Goal: Task Accomplishment & Management: Use online tool/utility

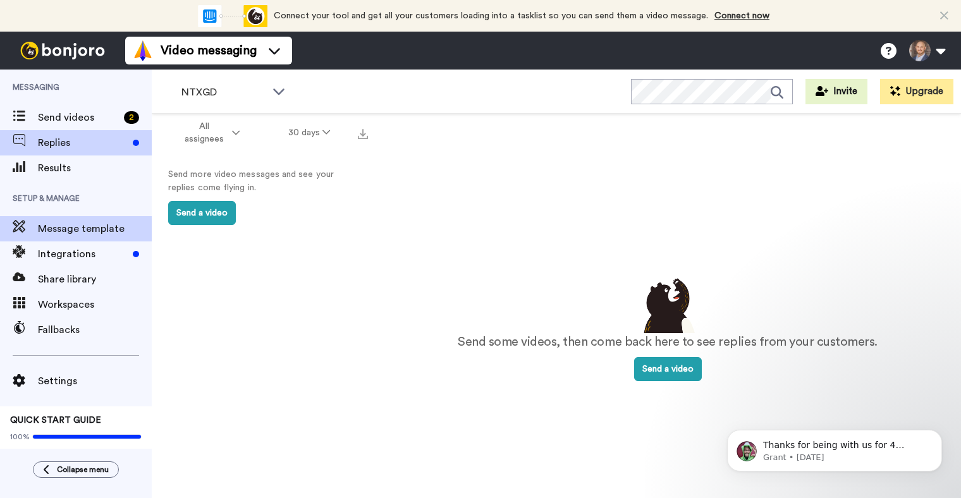
click at [70, 235] on span "Message template" at bounding box center [95, 228] width 114 height 15
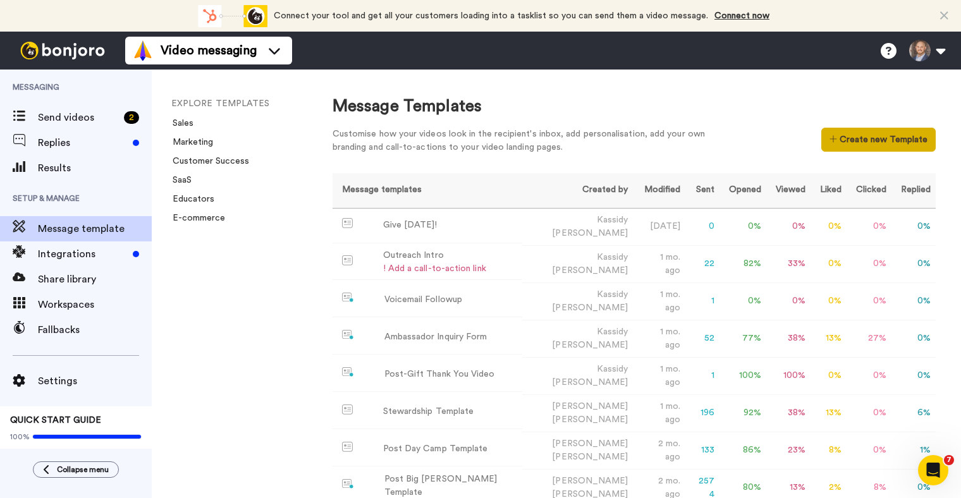
click at [870, 139] on button "Create new Template" at bounding box center [879, 140] width 114 height 24
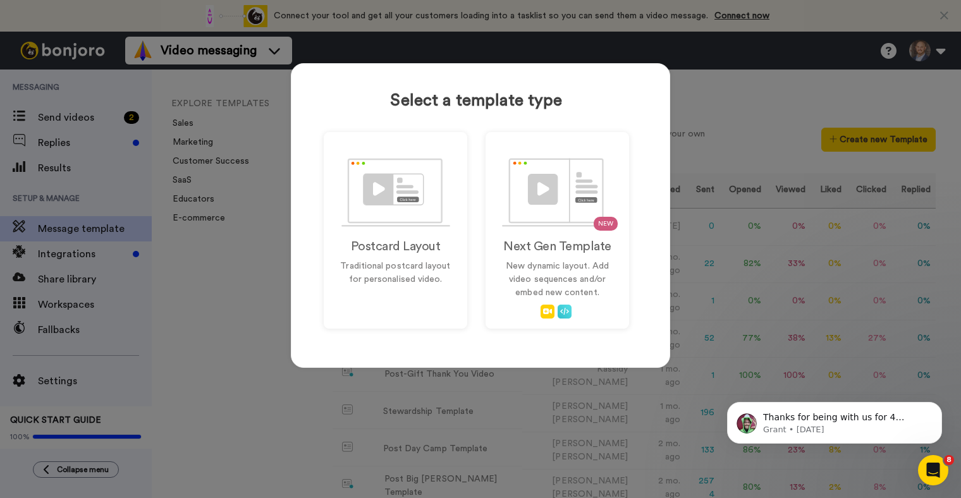
click at [743, 101] on div "Select a template type Postcard Layout Traditional postcard layout for personal…" at bounding box center [480, 249] width 961 height 498
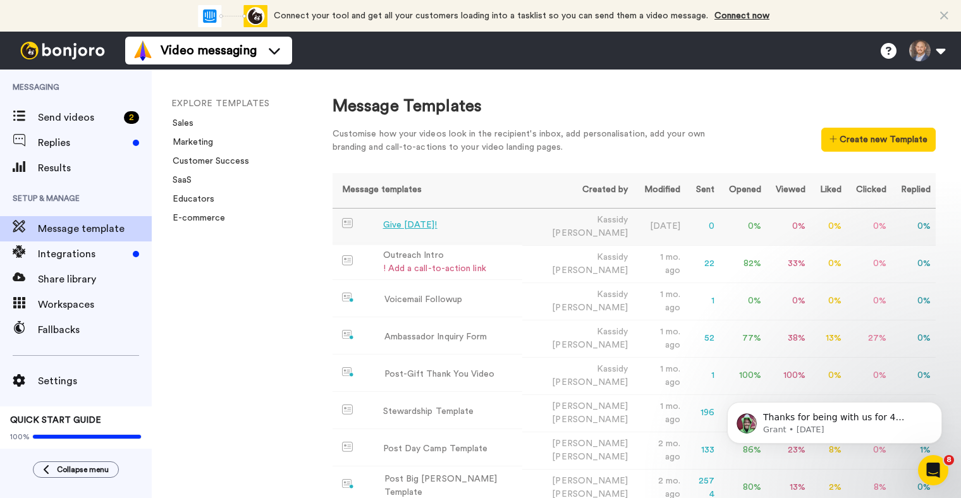
click at [409, 222] on div "Give Today!" at bounding box center [410, 225] width 54 height 13
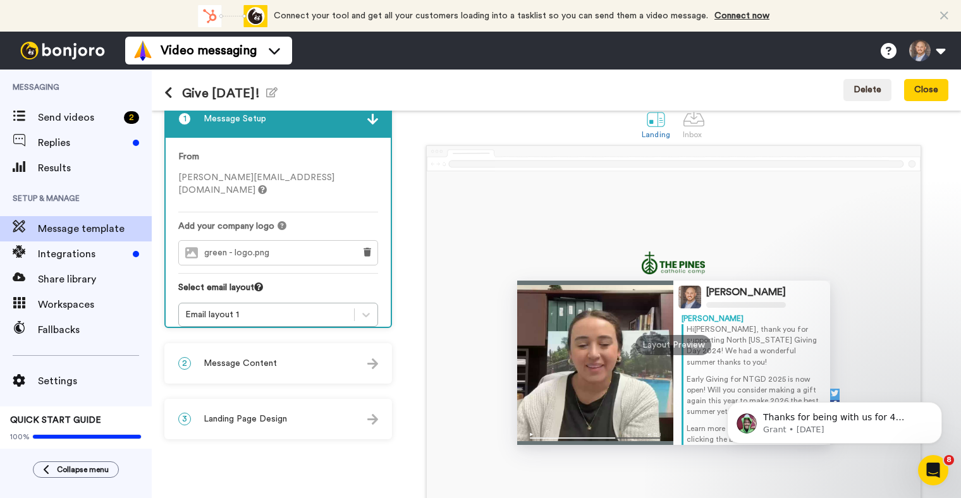
scroll to position [16, 0]
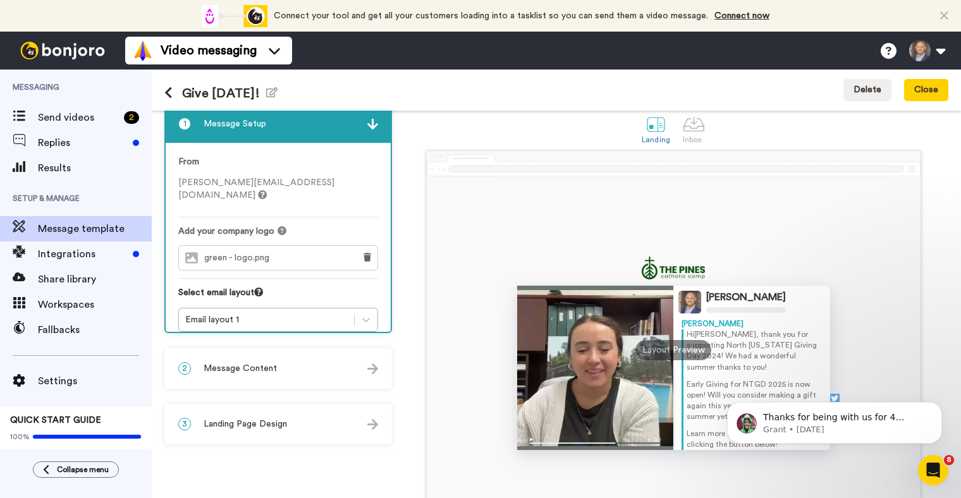
click at [313, 372] on div "2 Message Content" at bounding box center [278, 369] width 225 height 38
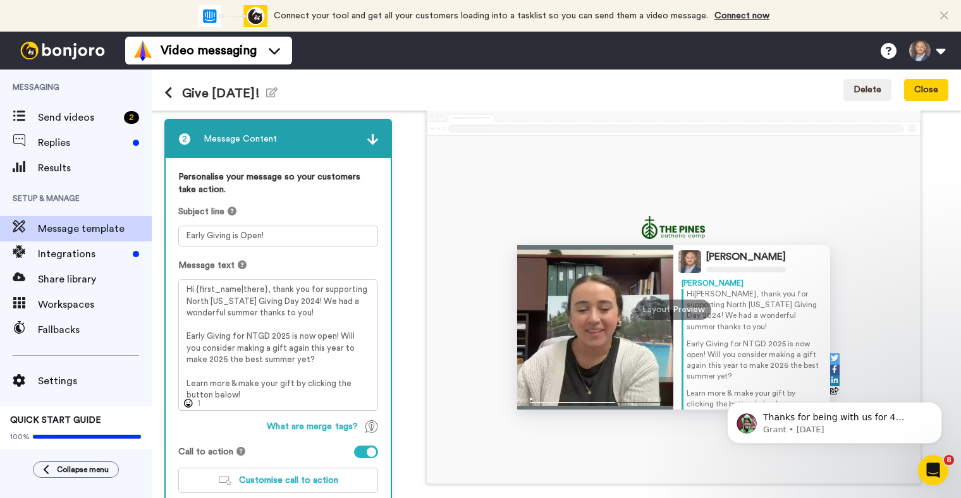
scroll to position [58, 0]
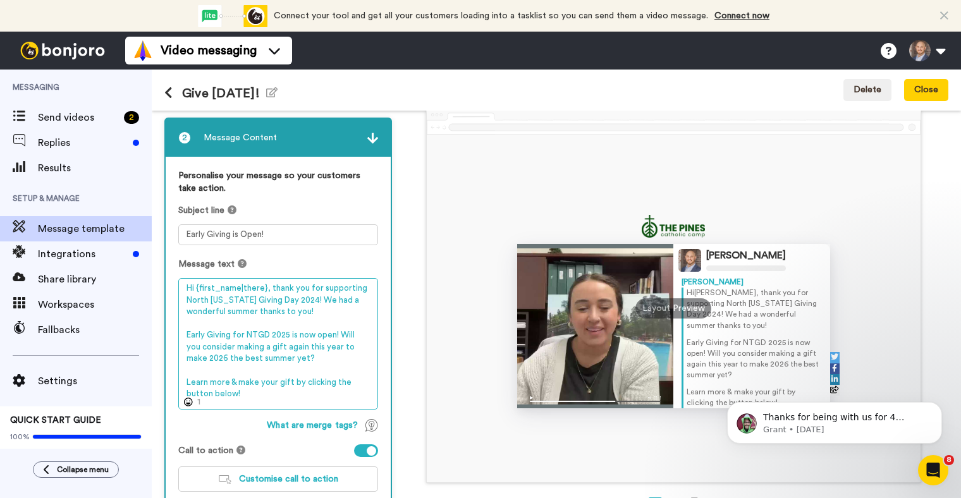
drag, startPoint x: 246, startPoint y: 393, endPoint x: 159, endPoint y: 277, distance: 145.5
click at [159, 277] on div "1 Message Setup From dylan@thepines.org Add your company logo green - logo.png …" at bounding box center [557, 305] width 810 height 388
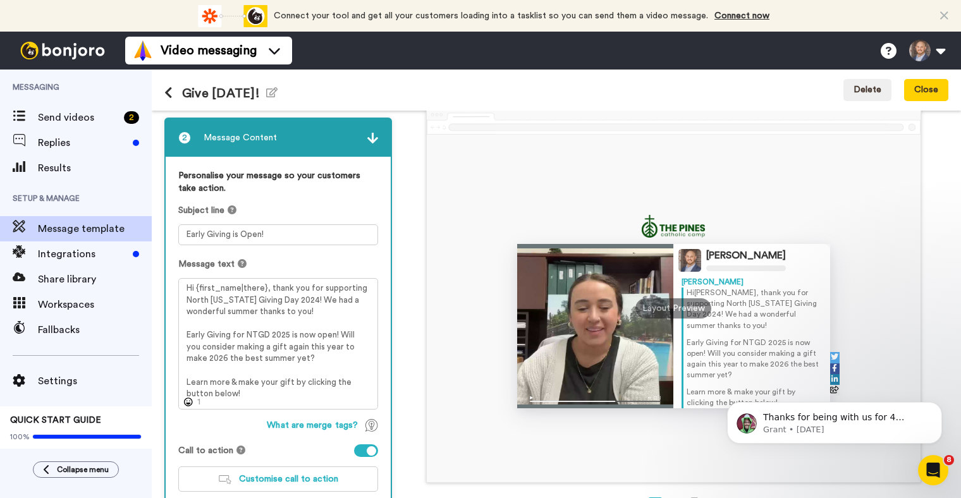
click at [417, 167] on div "Dylan Browning Dylan Hi Tom , thank you for supporting North Texas Giving Day 2…" at bounding box center [673, 296] width 550 height 374
click at [171, 94] on icon at bounding box center [168, 93] width 8 height 13
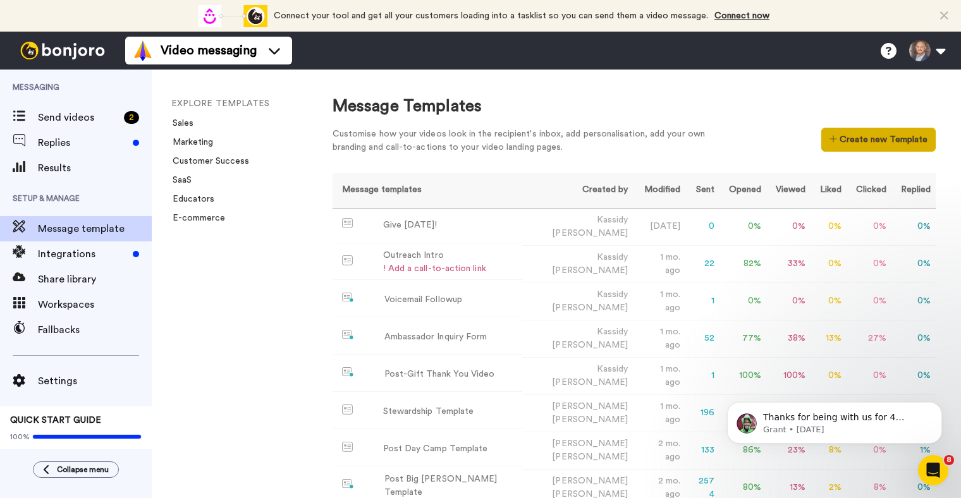
click at [843, 144] on button "Create new Template" at bounding box center [879, 140] width 114 height 24
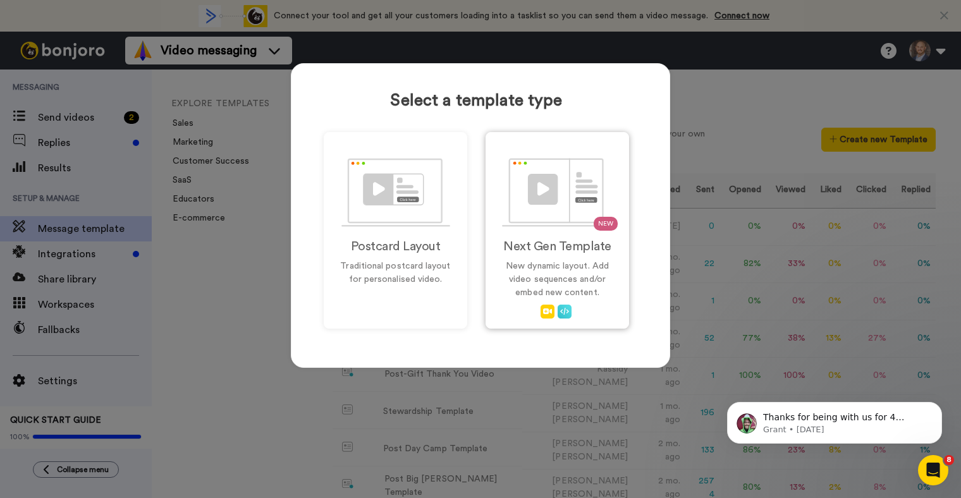
click at [536, 276] on p "New dynamic layout. Add video sequences and/or embed new content." at bounding box center [557, 280] width 117 height 40
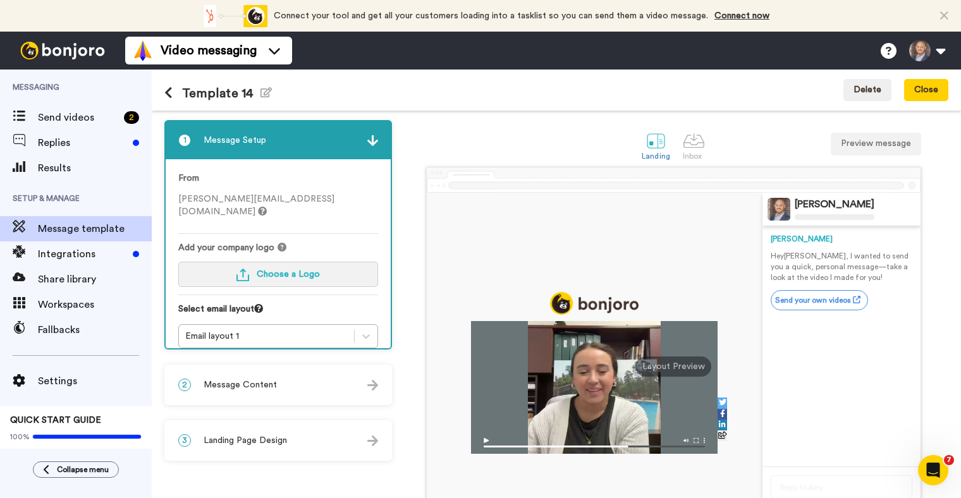
click at [259, 270] on span "Choose a Logo" at bounding box center [288, 274] width 63 height 9
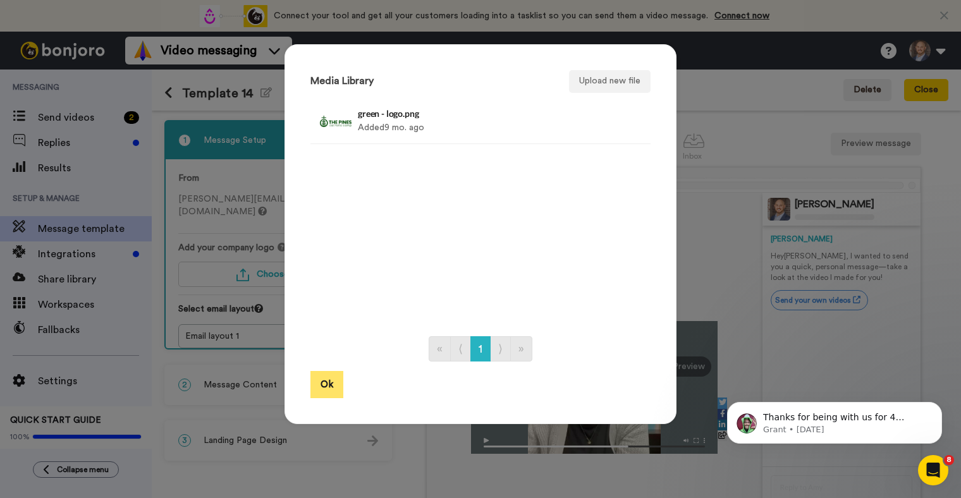
click at [331, 382] on button "Ok" at bounding box center [327, 384] width 33 height 27
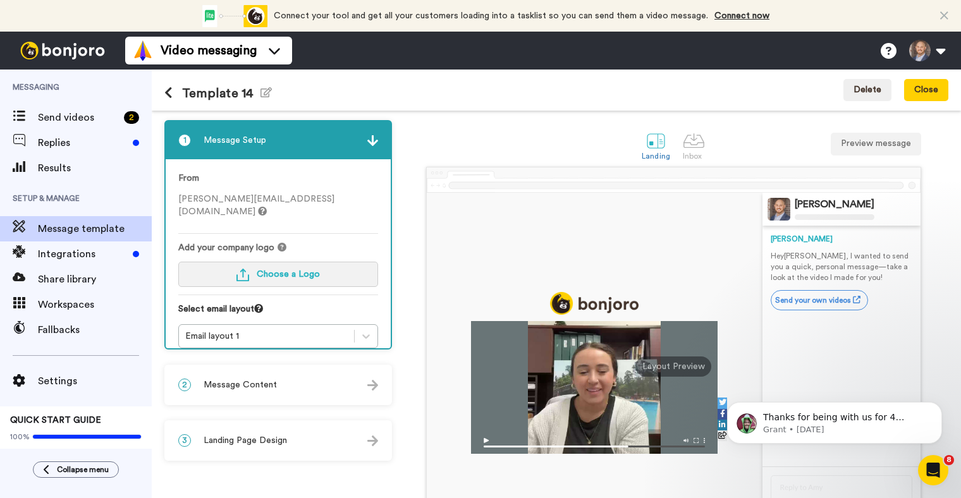
click at [298, 270] on span "Choose a Logo" at bounding box center [288, 274] width 63 height 9
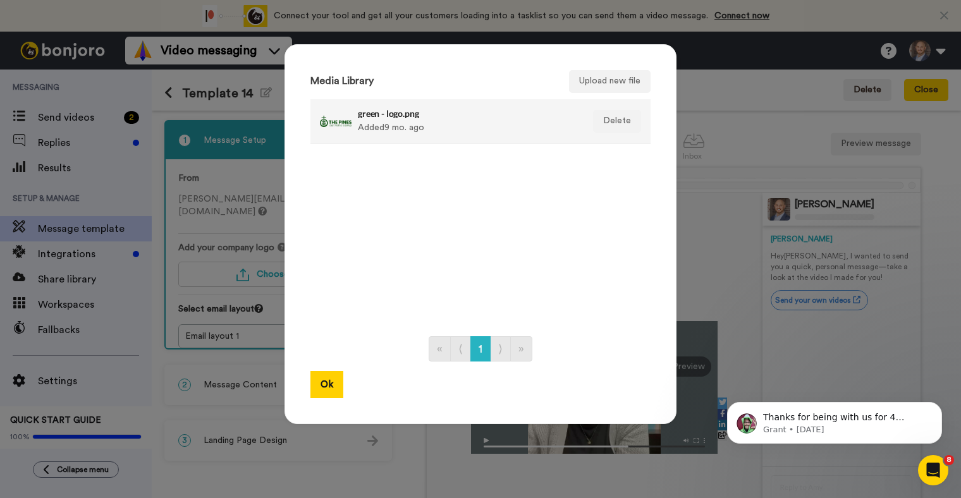
click at [337, 121] on div at bounding box center [336, 122] width 32 height 32
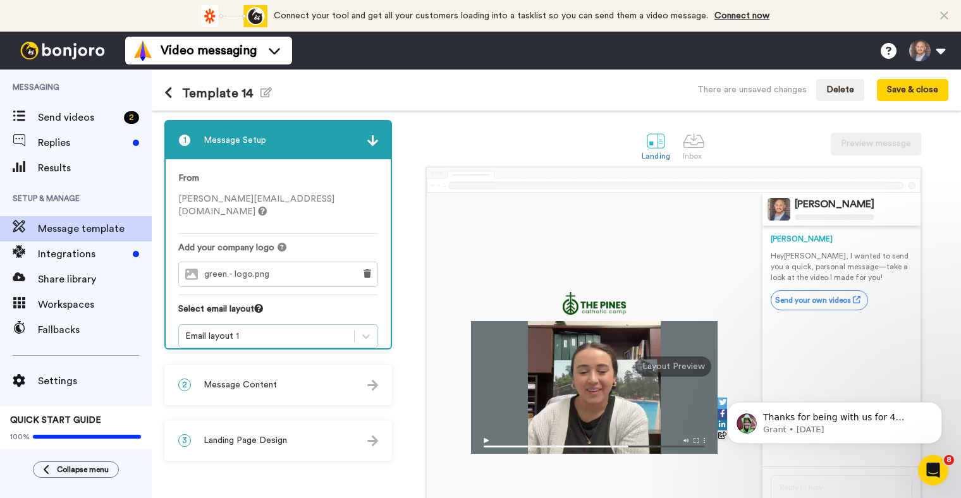
click at [275, 330] on div "Email layout 1" at bounding box center [266, 336] width 163 height 13
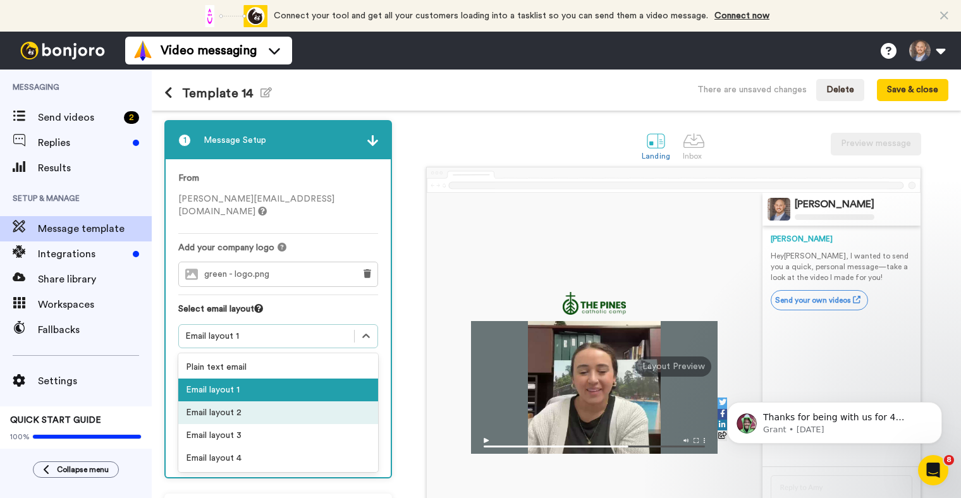
click at [252, 402] on div "Email layout 2" at bounding box center [278, 413] width 200 height 23
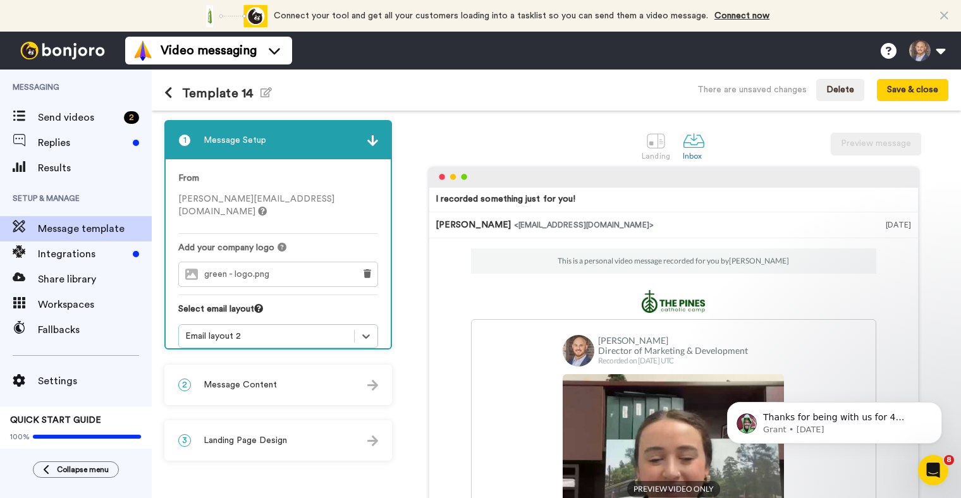
click at [266, 330] on div "Email layout 2" at bounding box center [266, 336] width 163 height 13
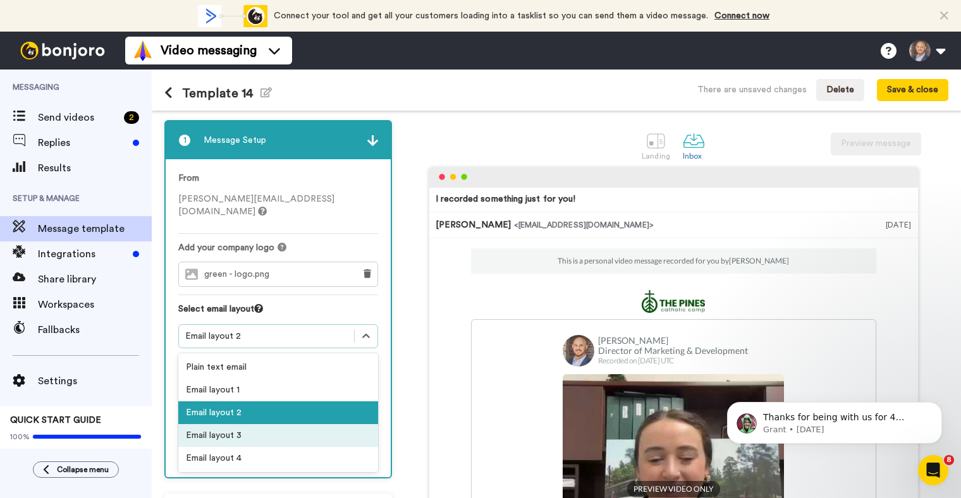
click at [241, 424] on div "Email layout 3" at bounding box center [278, 435] width 200 height 23
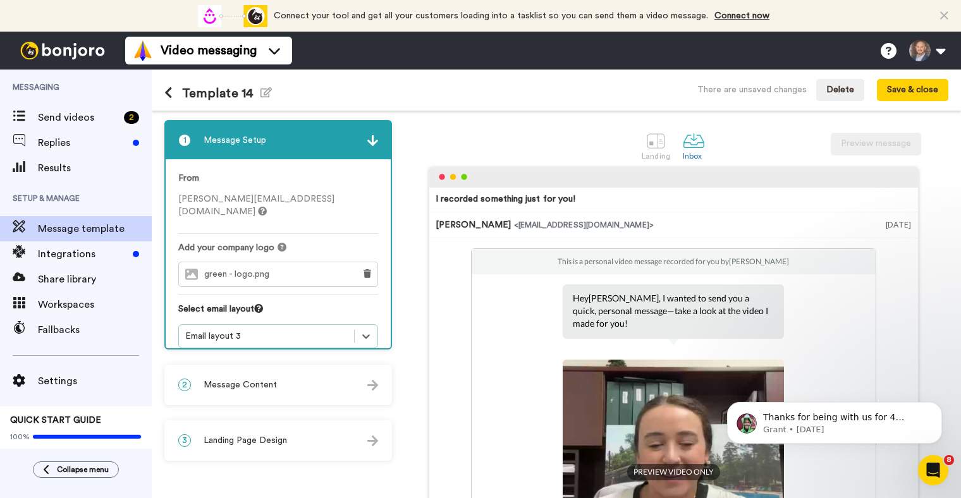
click at [278, 330] on div "Email layout 3" at bounding box center [266, 336] width 163 height 13
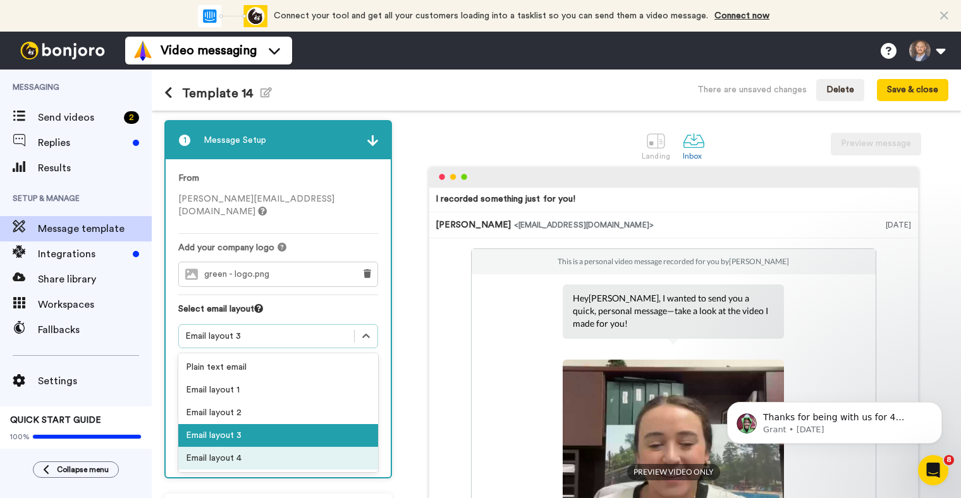
click at [262, 449] on div "Email layout 4" at bounding box center [278, 458] width 200 height 23
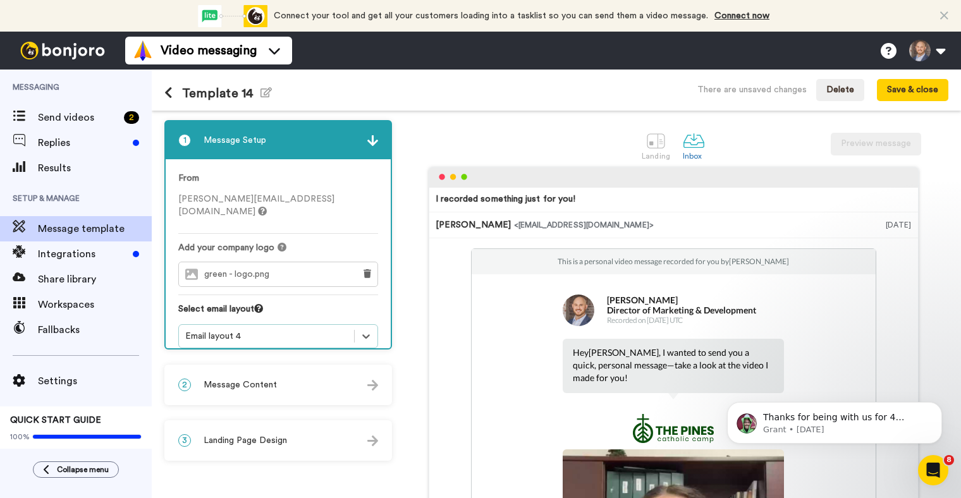
click at [254, 330] on div "Email layout 4" at bounding box center [266, 336] width 163 height 13
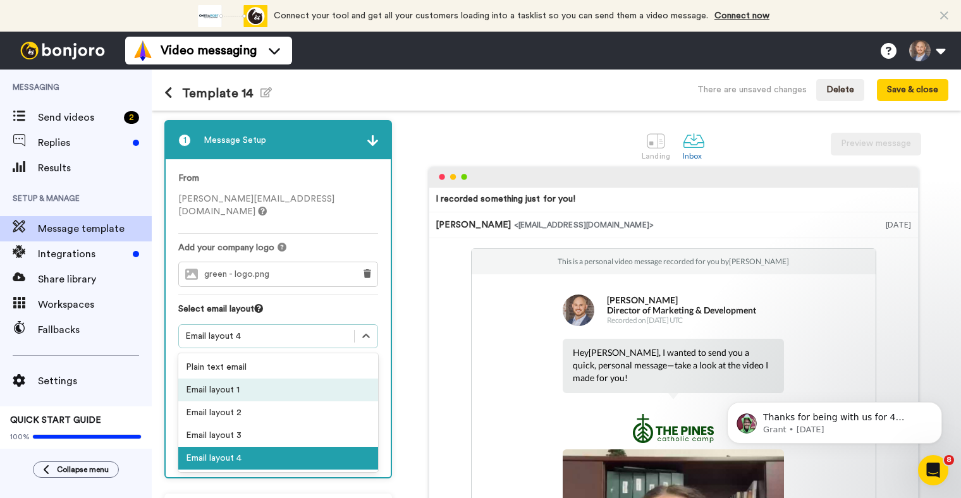
click at [238, 379] on div "Email layout 1" at bounding box center [278, 390] width 200 height 23
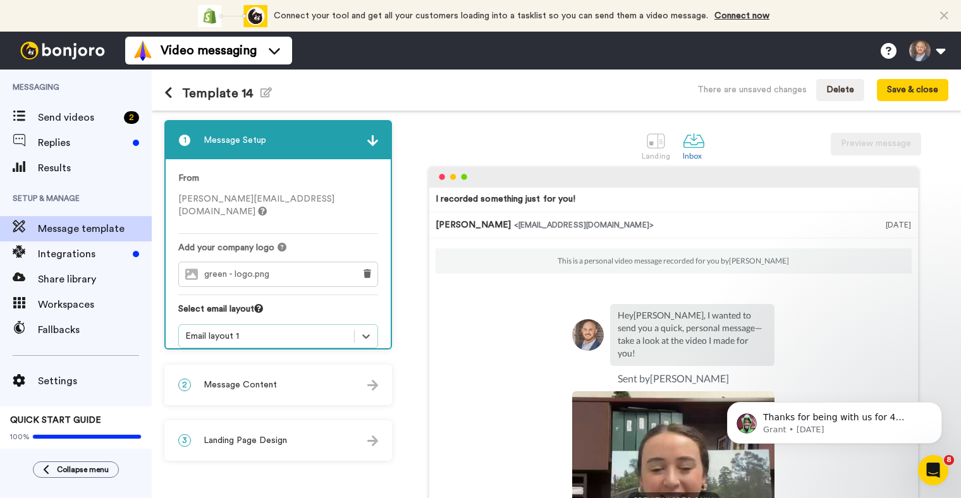
click at [305, 330] on div "Email layout 1" at bounding box center [266, 336] width 163 height 13
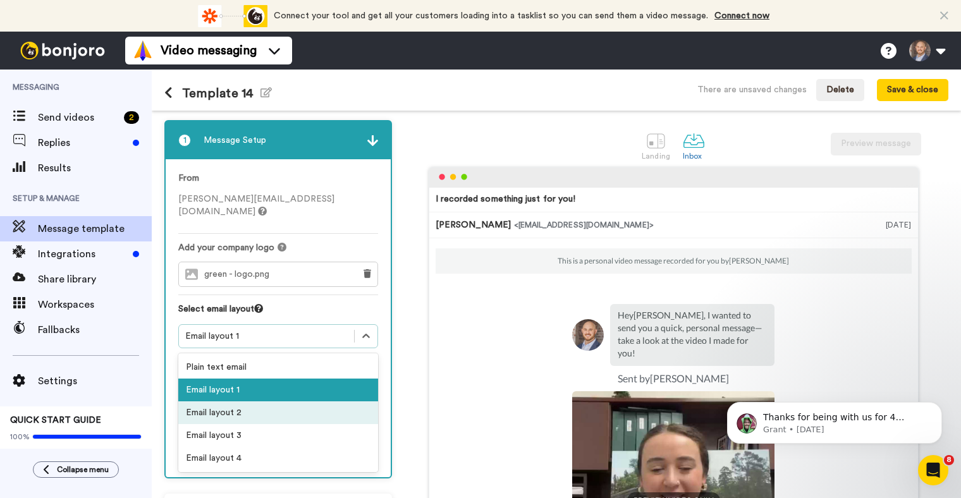
click at [295, 407] on div "Email layout 2" at bounding box center [278, 413] width 200 height 23
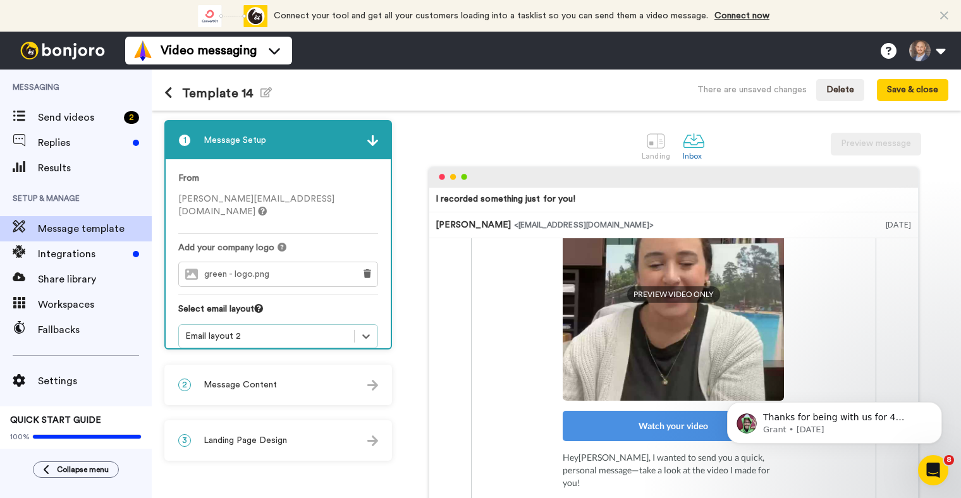
scroll to position [194, 0]
click at [285, 396] on div "2 Message Content" at bounding box center [278, 385] width 225 height 38
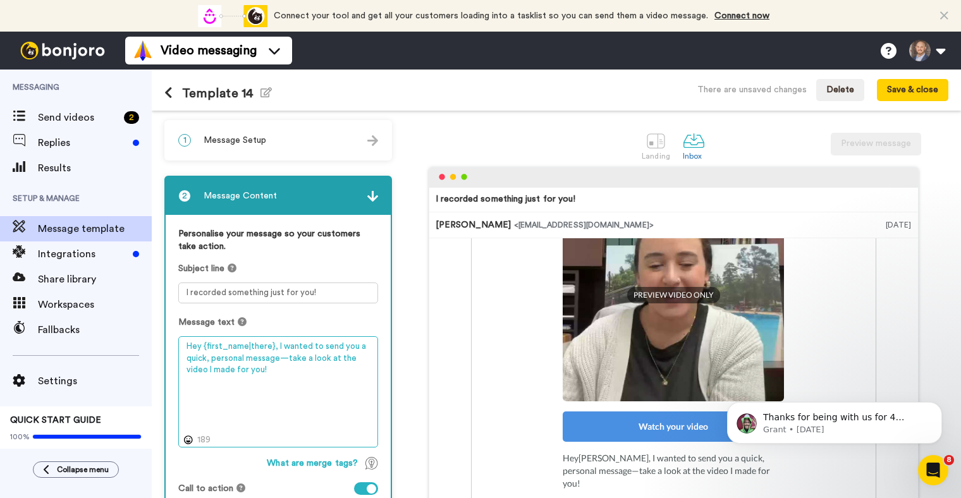
click at [286, 372] on textarea "Hey {first_name|there}, I wanted to send you a quick, personal message—take a l…" at bounding box center [278, 391] width 200 height 111
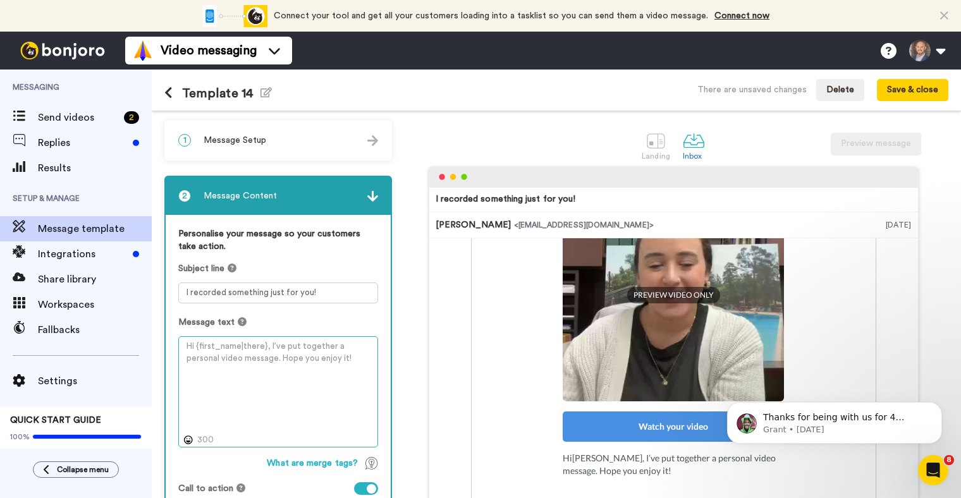
paste textarea "Hi {first_name|there}, thank you for supporting North Texas Giving Day 2024! We…"
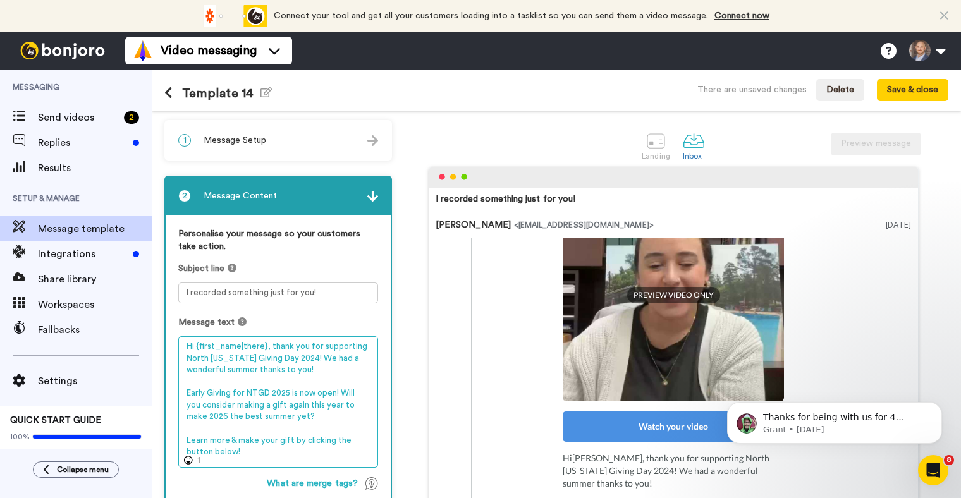
drag, startPoint x: 319, startPoint y: 372, endPoint x: 269, endPoint y: 350, distance: 55.2
click at [269, 350] on textarea "Hi {first_name|there}, thank you for supporting North Texas Giving Day 2024! We…" at bounding box center [278, 402] width 200 height 132
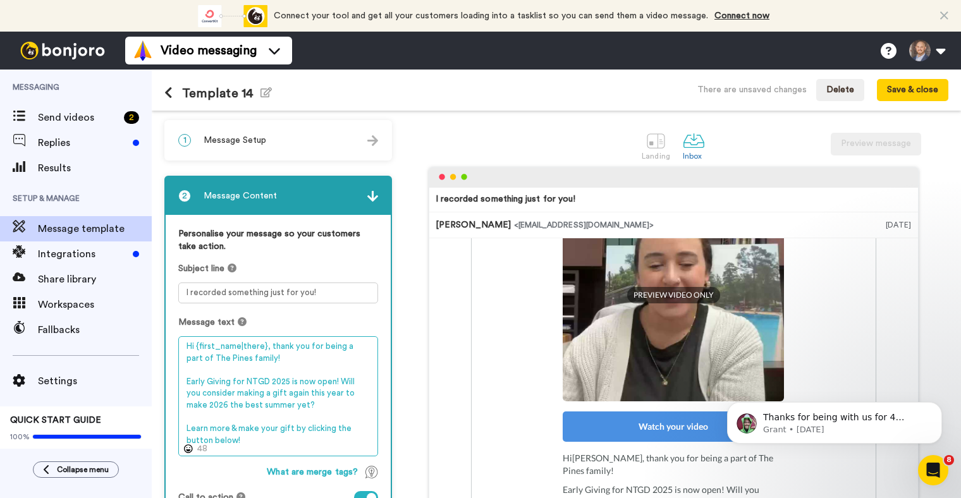
click at [314, 404] on textarea "Hi {first_name|there}, thank you for being a part of The Pines family! Early Gi…" at bounding box center [278, 396] width 200 height 120
click at [311, 402] on textarea "Hi {first_name|there}, thank you for being a part of The Pines family! Early Gi…" at bounding box center [278, 396] width 200 height 120
drag, startPoint x: 338, startPoint y: 382, endPoint x: 181, endPoint y: 378, distance: 156.9
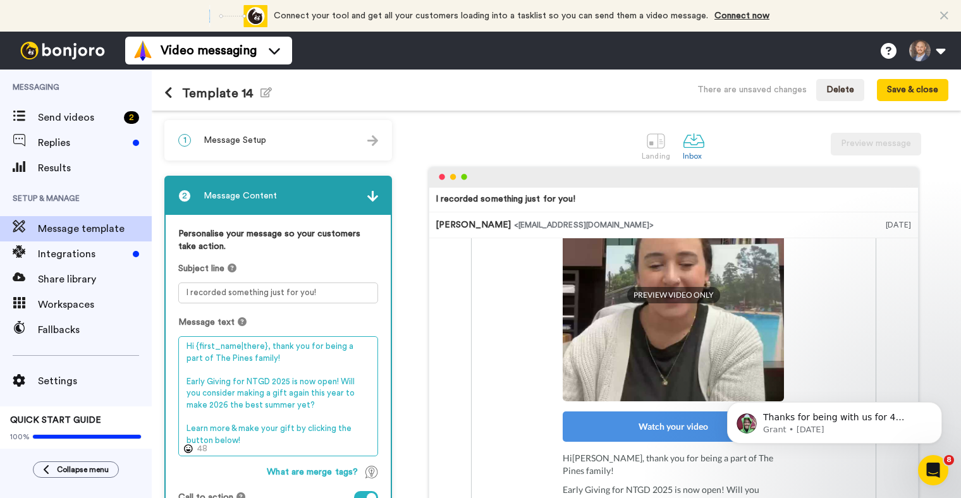
click at [181, 378] on textarea "Hi {first_name|there}, thank you for being a part of The Pines family! Early Gi…" at bounding box center [278, 396] width 200 height 120
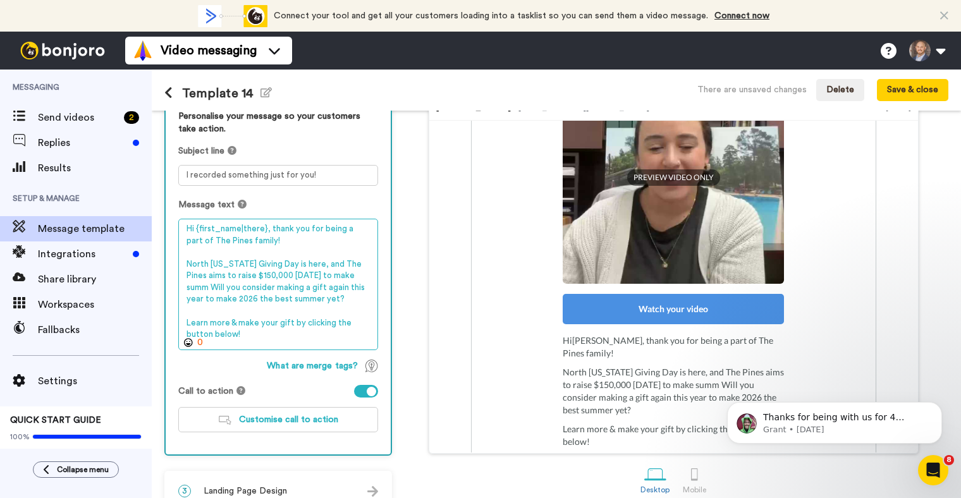
scroll to position [121, 0]
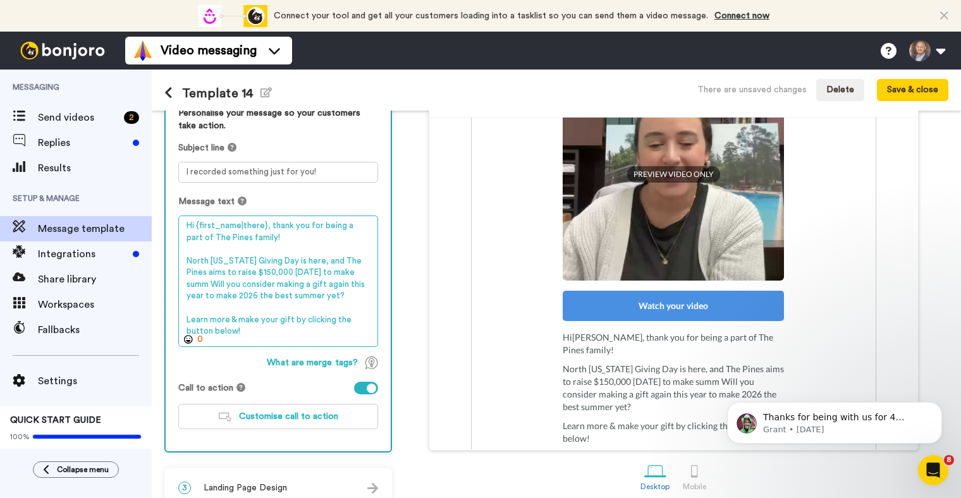
drag, startPoint x: 350, startPoint y: 271, endPoint x: 270, endPoint y: 267, distance: 80.4
click at [270, 267] on textarea "Hi {first_name|there}, thank you for being a part of The Pines family! North Te…" at bounding box center [278, 282] width 200 height 132
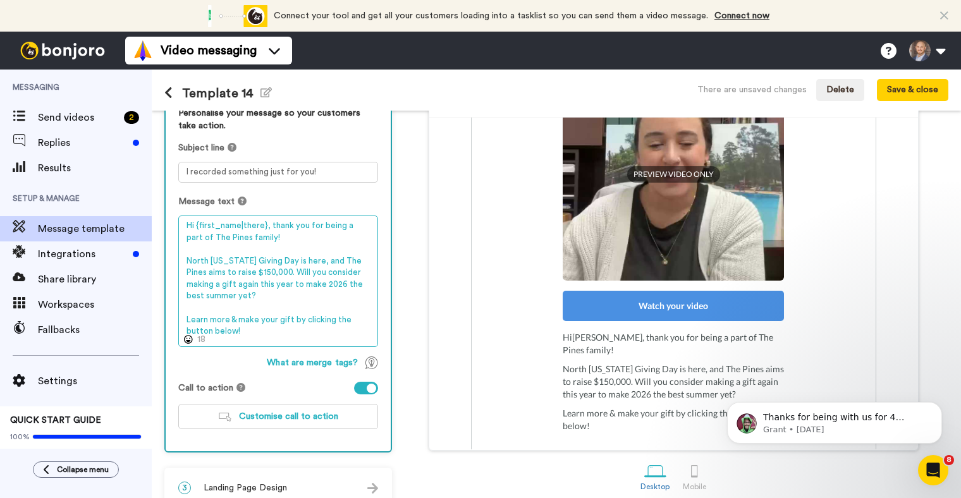
click at [281, 297] on textarea "Hi {first_name|there}, thank you for being a part of The Pines family! North Te…" at bounding box center [278, 282] width 200 height 132
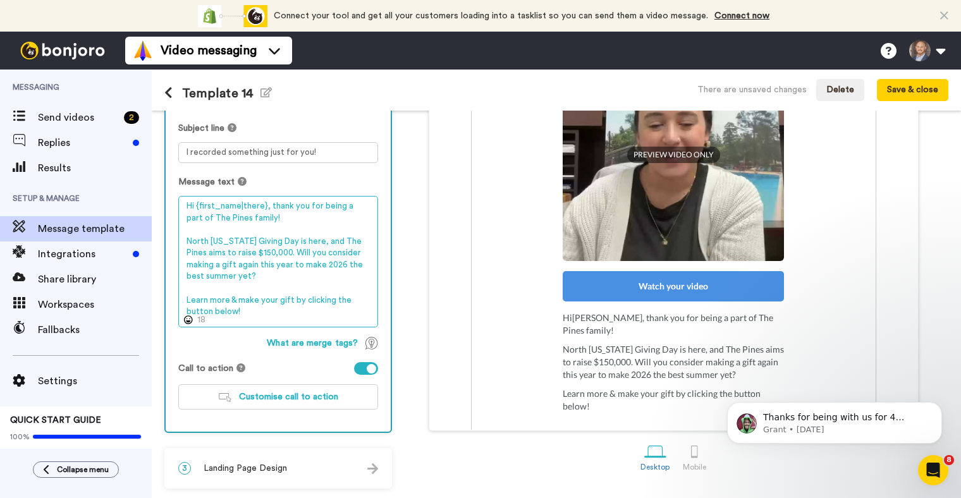
scroll to position [140, 0]
type textarea "Hi {first_name|there}, thank you for being a part of The Pines family! North Te…"
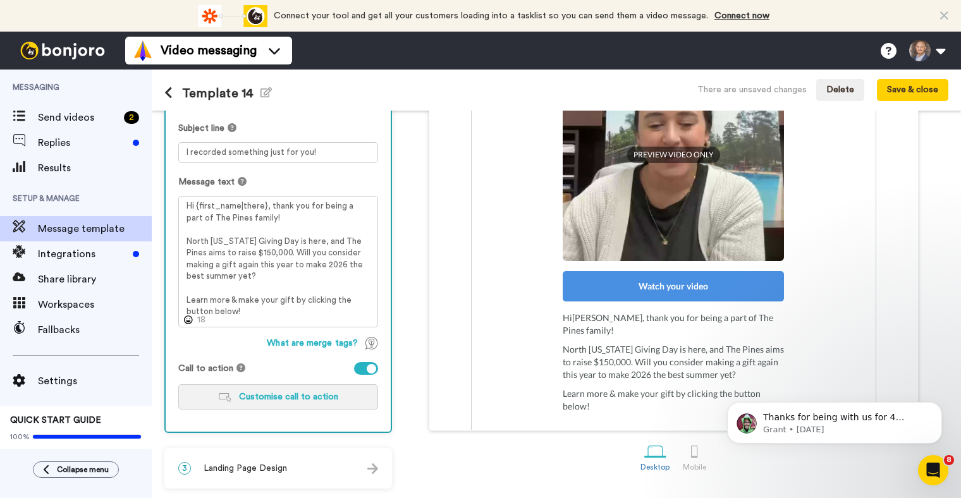
click at [289, 397] on span "Customise call to action" at bounding box center [288, 397] width 99 height 9
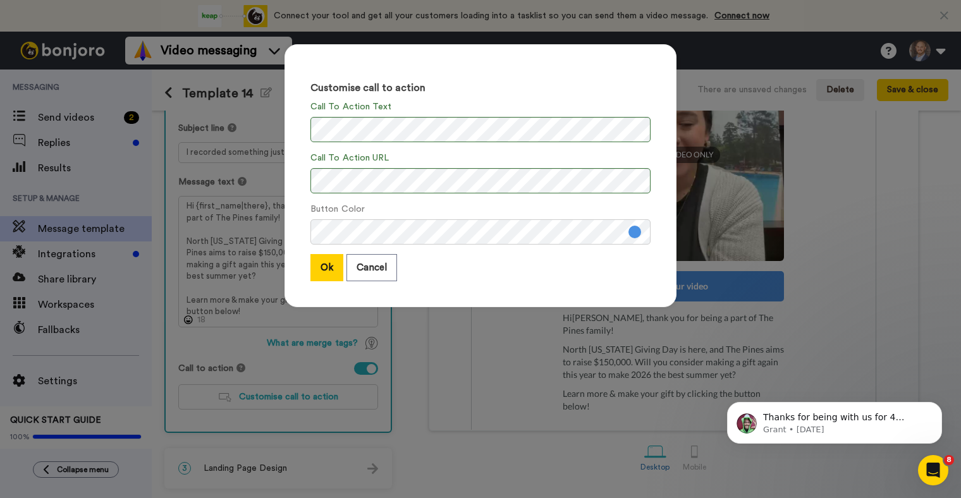
click at [636, 230] on button at bounding box center [635, 232] width 13 height 13
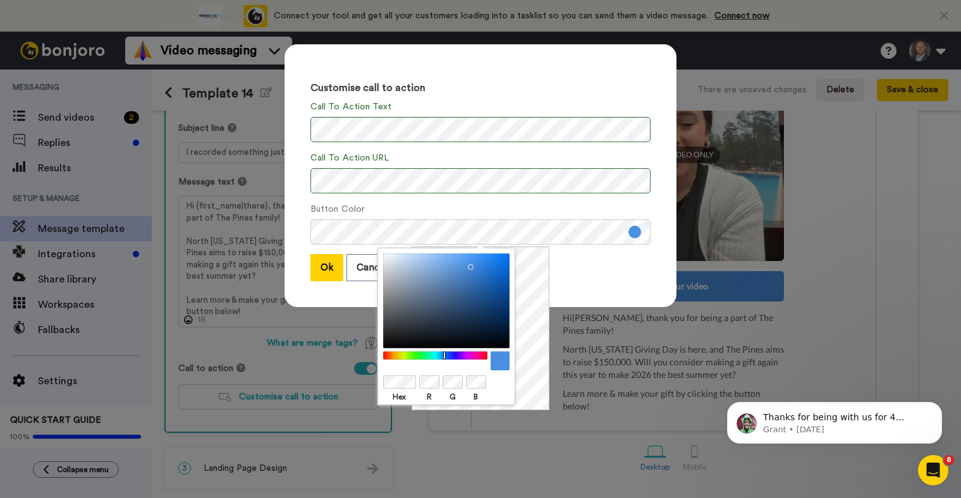
click at [547, 448] on div "Customise call to action Call To Action Text Call To Action URL Button Color Ok…" at bounding box center [480, 249] width 961 height 498
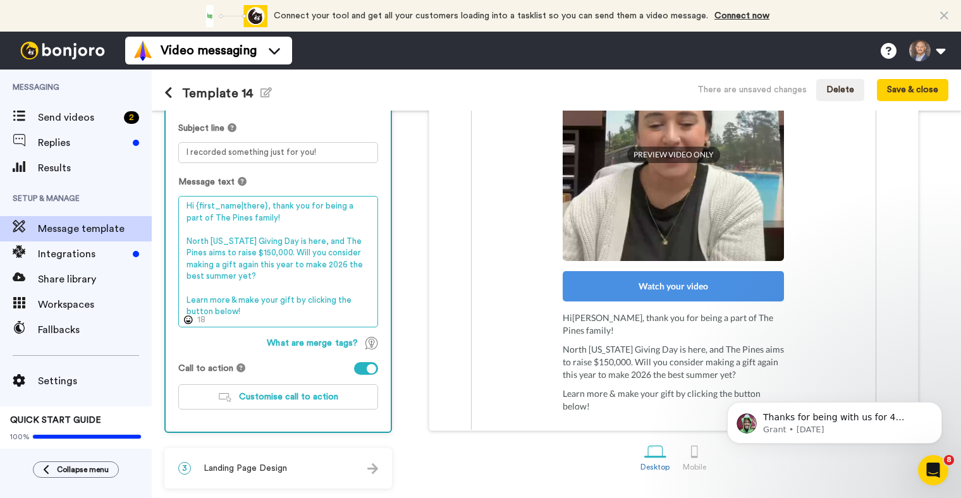
drag, startPoint x: 251, startPoint y: 312, endPoint x: 166, endPoint y: 204, distance: 136.9
click at [166, 204] on div "Personalise your message so your customers take action. Subject line I recorded…" at bounding box center [278, 253] width 225 height 357
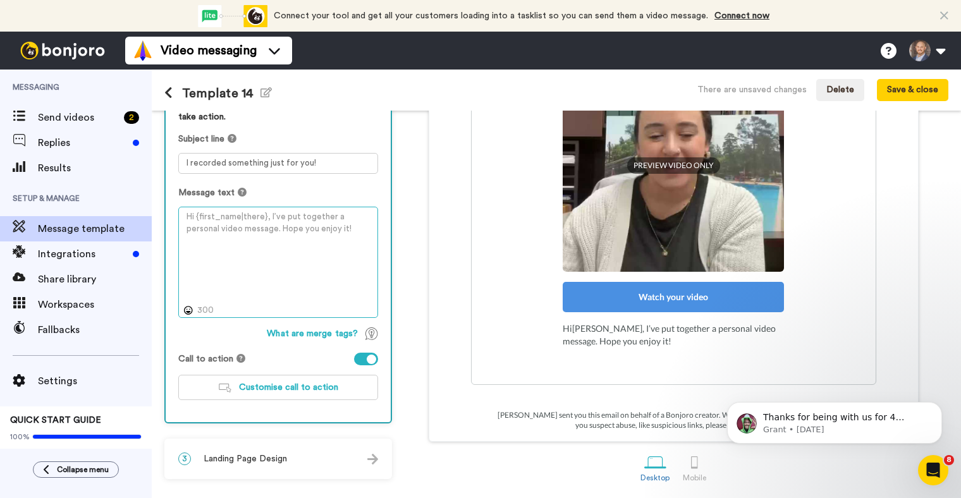
scroll to position [131, 0]
paste textarea "Hi {first_name|there}, thank you for being part of The Pines family! North Texa…"
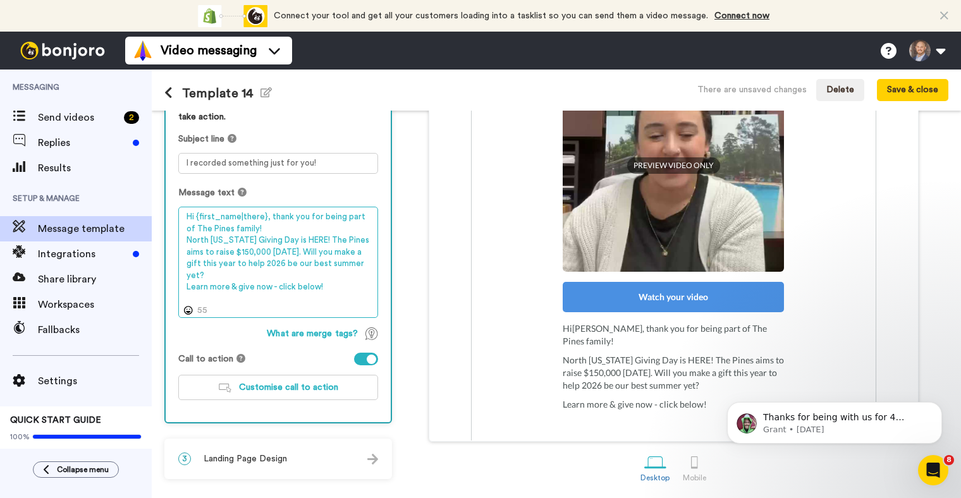
click at [269, 228] on textarea "Hi {first_name|there}, thank you for being part of The Pines family! North Texa…" at bounding box center [278, 262] width 200 height 111
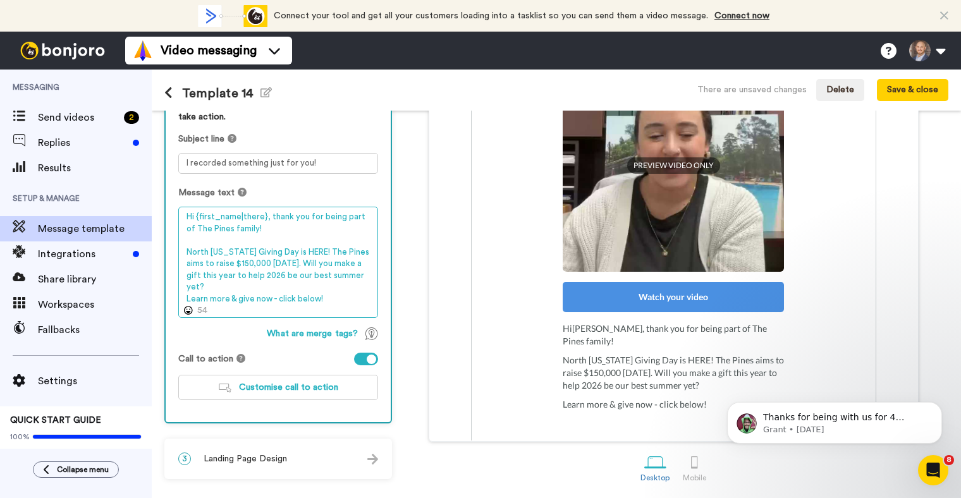
click at [362, 273] on textarea "Hi {first_name|there}, thank you for being part of The Pines family! North Texa…" at bounding box center [278, 262] width 200 height 111
type textarea "Hi {first_name|there}, thank you for being part of The Pines family! North Texa…"
drag, startPoint x: 325, startPoint y: 295, endPoint x: 185, endPoint y: 202, distance: 167.9
click at [185, 202] on div "Message text Hi {first_name|there}, thank you for being part of The Pines famil…" at bounding box center [278, 253] width 200 height 132
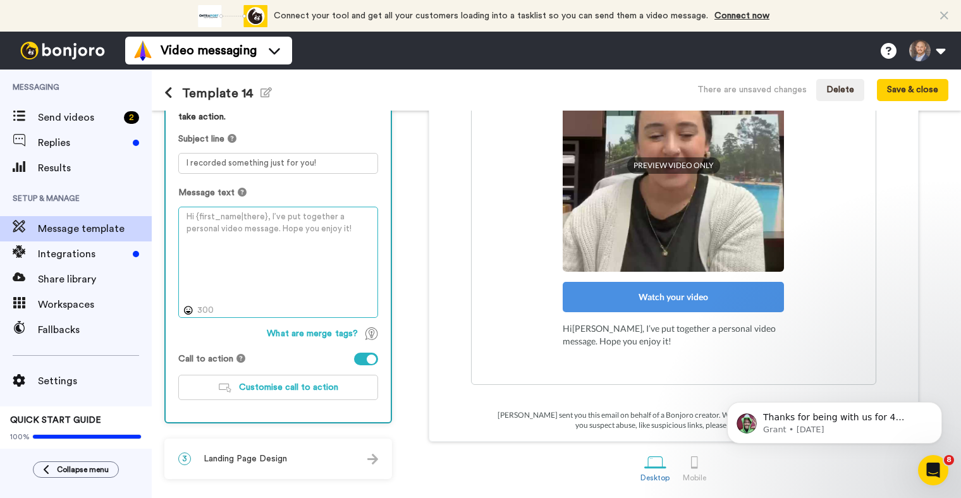
paste textarea "Hi {first_name|there} - you're part of something AMAZING at The Pines! North Te…"
type textarea "Hi {first_name|there} - you're part of something AMAZING at The Pines! North Te…"
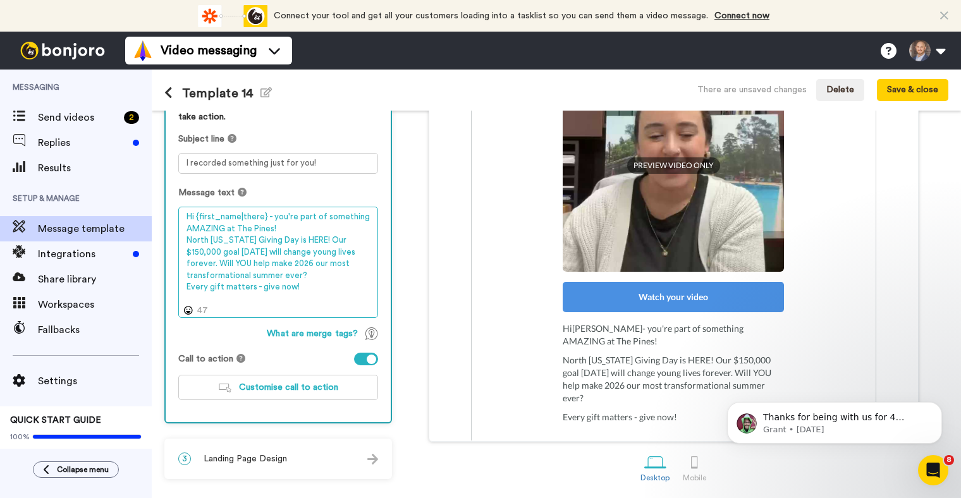
drag, startPoint x: 314, startPoint y: 287, endPoint x: 162, endPoint y: 183, distance: 184.4
click at [162, 183] on div "1 Message Setup From dylan@thepines.org Add your company logo green - logo.png …" at bounding box center [557, 305] width 810 height 388
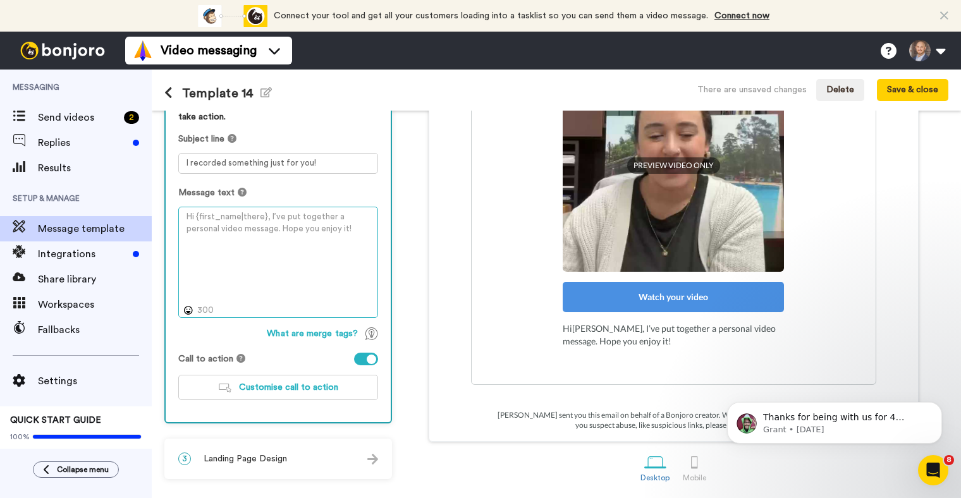
paste textarea "Hi {first_name|there} - you're part of something INCREDIBLE at The Pines! North…"
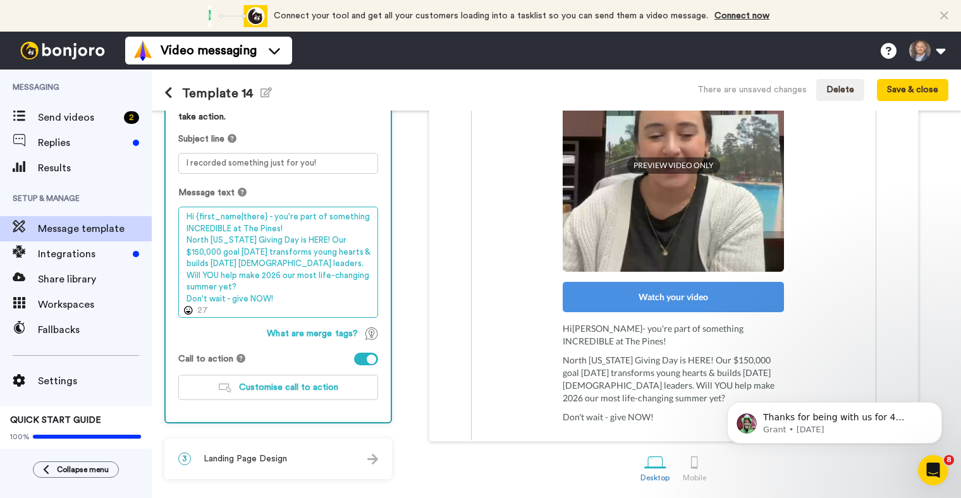
click at [292, 227] on textarea "Hi {first_name|there} - you're part of something INCREDIBLE at The Pines! North…" at bounding box center [278, 262] width 200 height 111
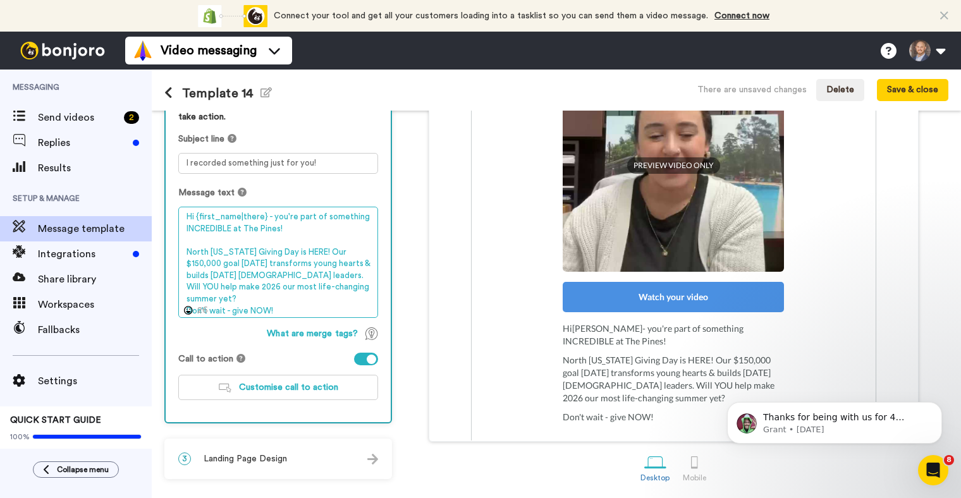
click at [347, 285] on textarea "Hi {first_name|there} - you're part of something INCREDIBLE at The Pines! North…" at bounding box center [278, 262] width 200 height 111
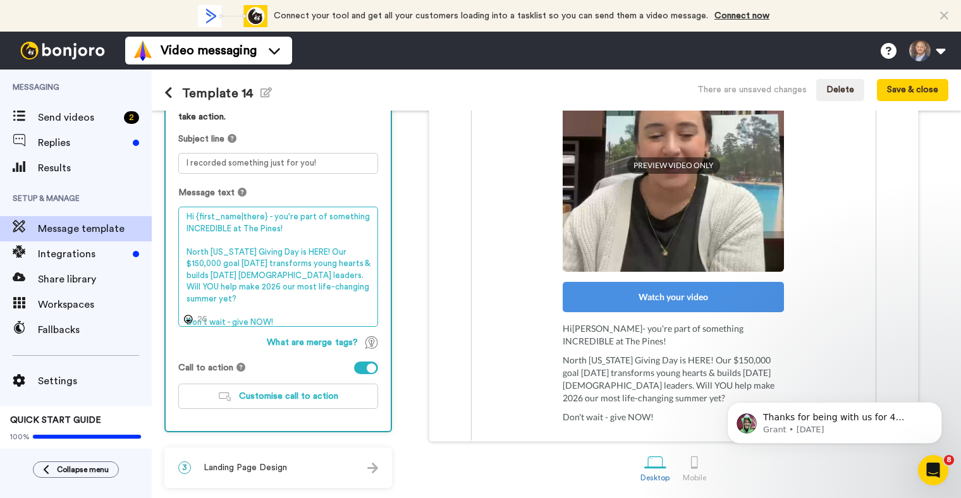
type textarea "Hi {first_name|there} - you're part of something INCREDIBLE at The Pines! North…"
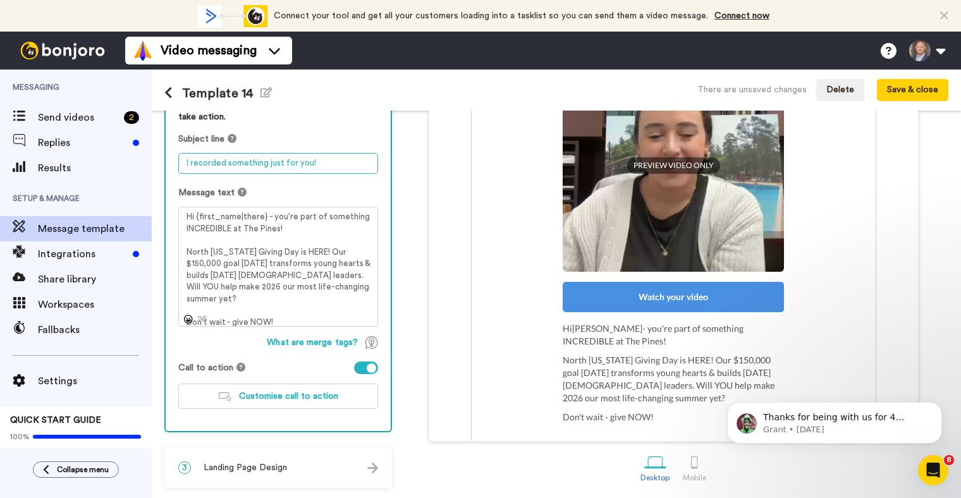
click at [232, 157] on textarea "I recorded something just for you!" at bounding box center [278, 163] width 200 height 21
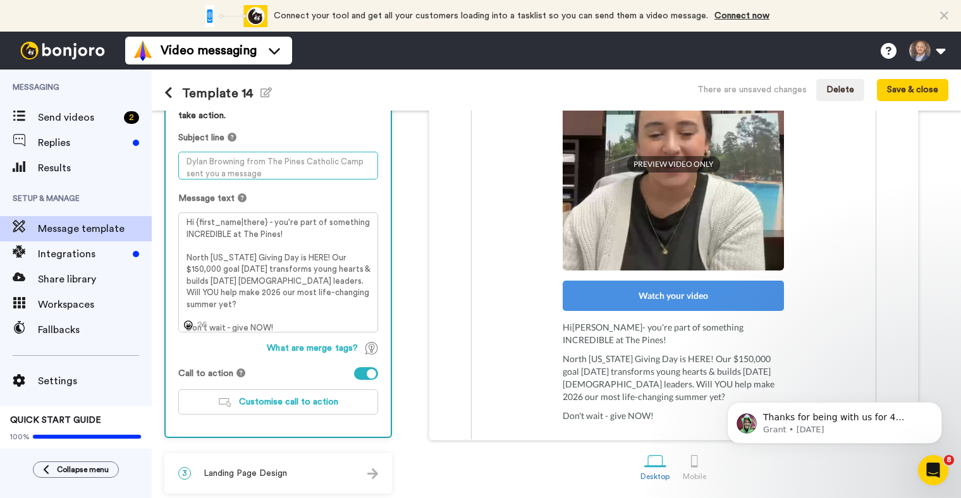
paste textarea "{first_name}, TODAY is the day - watch this!"
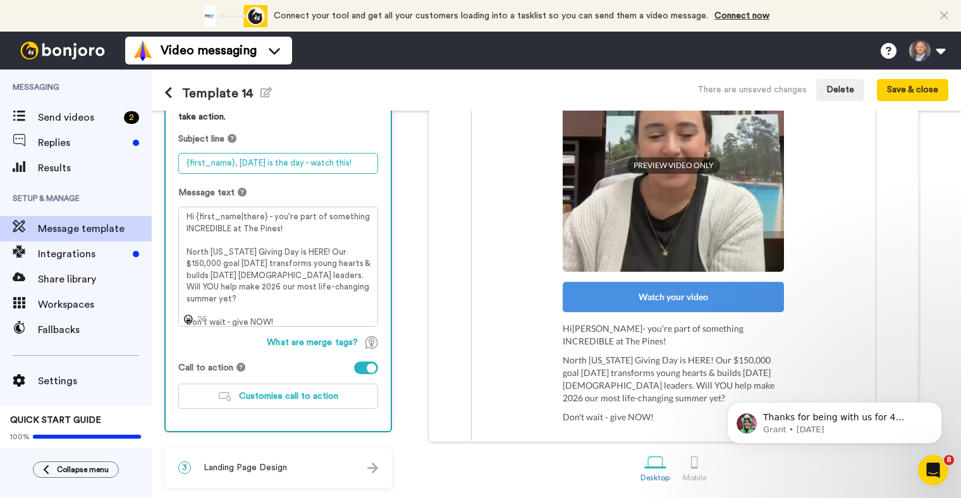
scroll to position [245, 0]
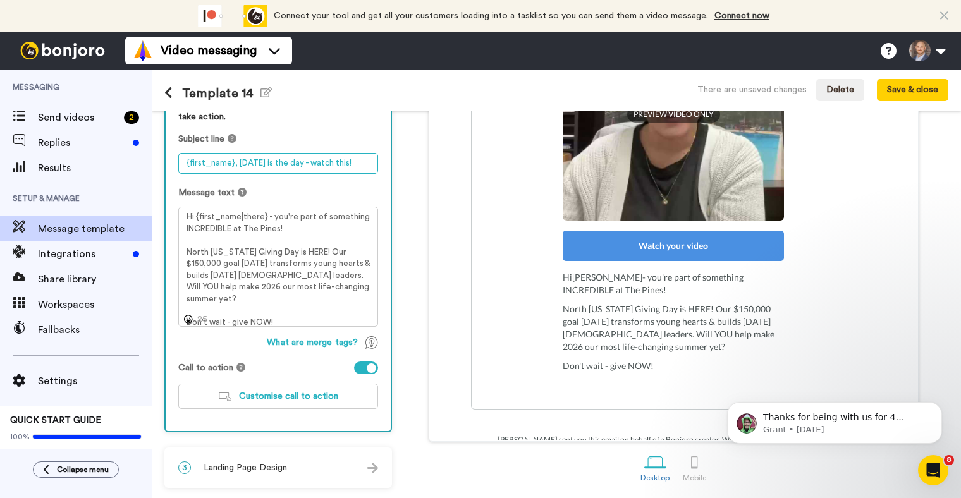
type textarea "{first_name}, TODAY is the day - watch this!"
click at [292, 466] on div "3 Landing Page Design" at bounding box center [278, 468] width 225 height 38
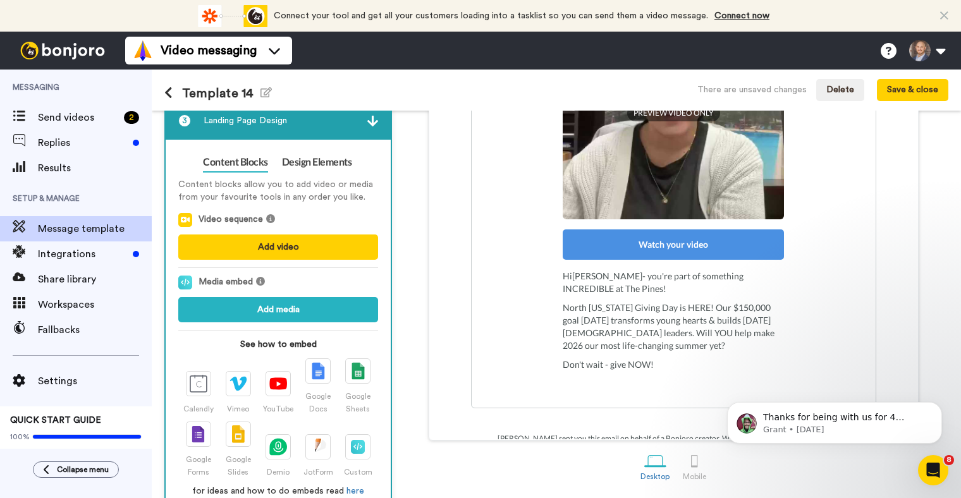
click at [378, 123] on img at bounding box center [372, 121] width 11 height 11
click at [373, 123] on img at bounding box center [372, 121] width 11 height 11
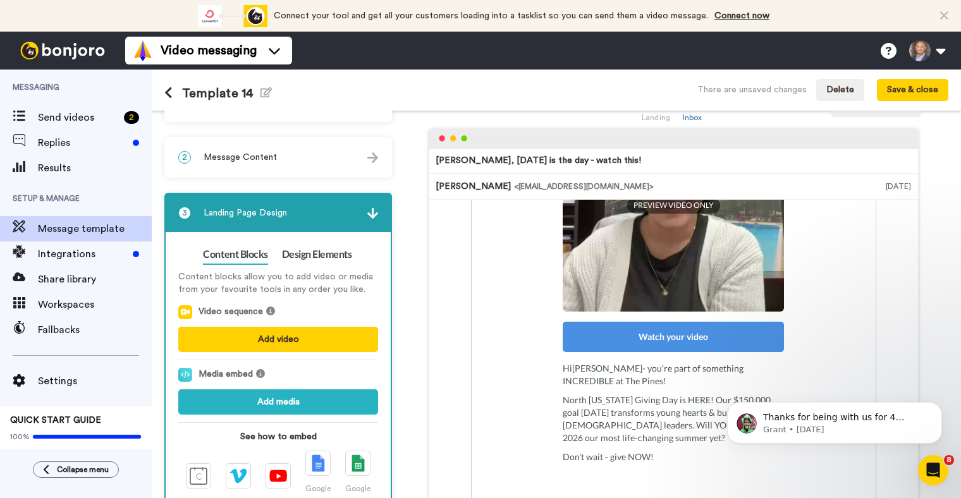
scroll to position [34, 0]
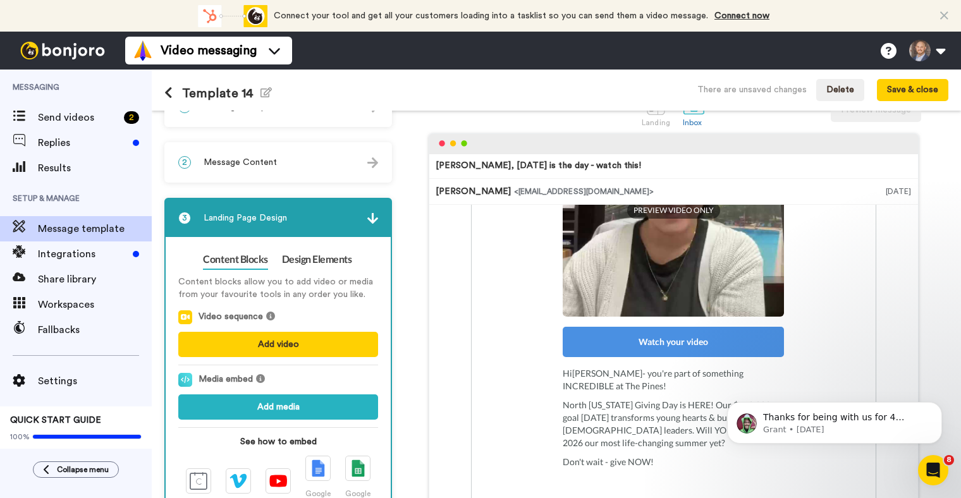
click at [328, 163] on div "2 Message Content" at bounding box center [278, 163] width 225 height 38
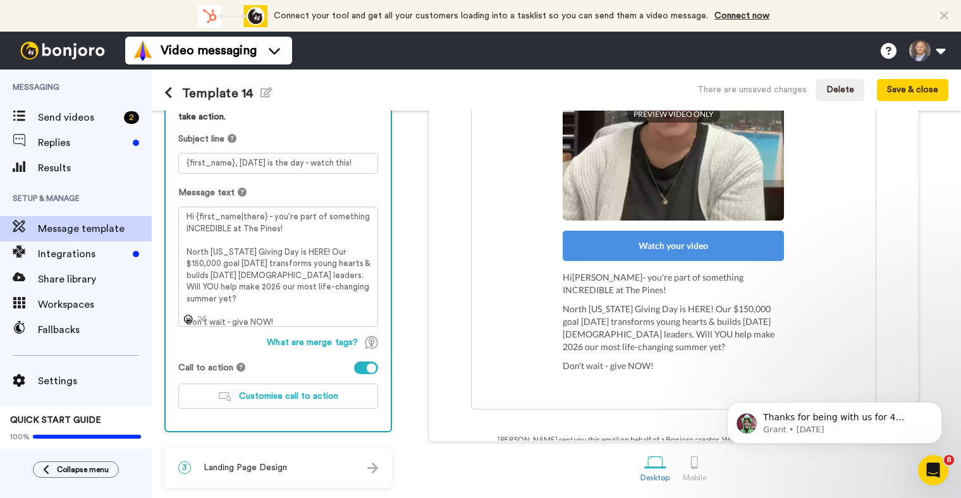
scroll to position [131, 0]
click at [273, 395] on span "Customise call to action" at bounding box center [288, 396] width 99 height 9
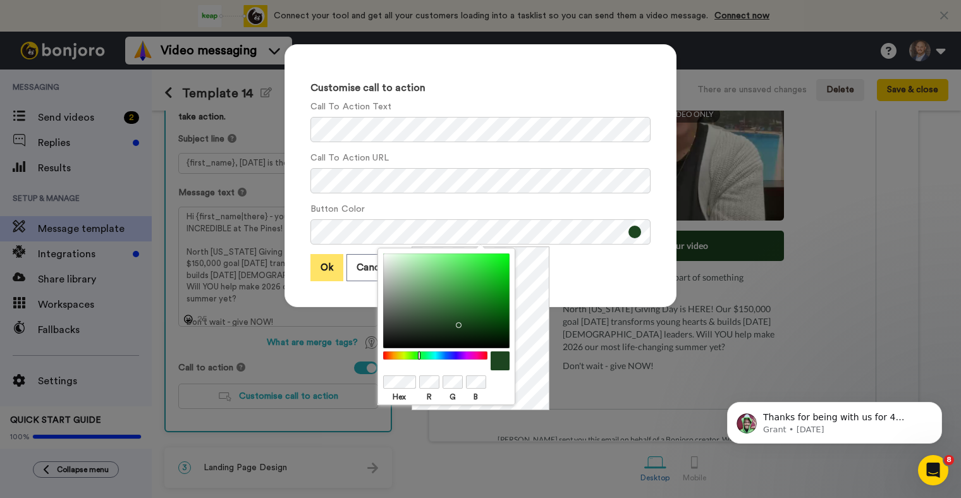
click at [324, 268] on button "Ok" at bounding box center [327, 267] width 33 height 27
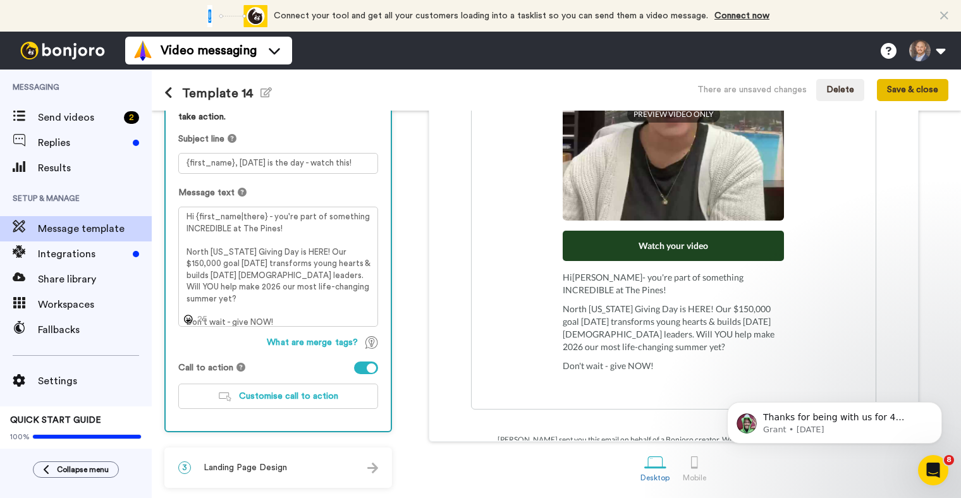
click at [903, 92] on button "Save & close" at bounding box center [912, 90] width 71 height 23
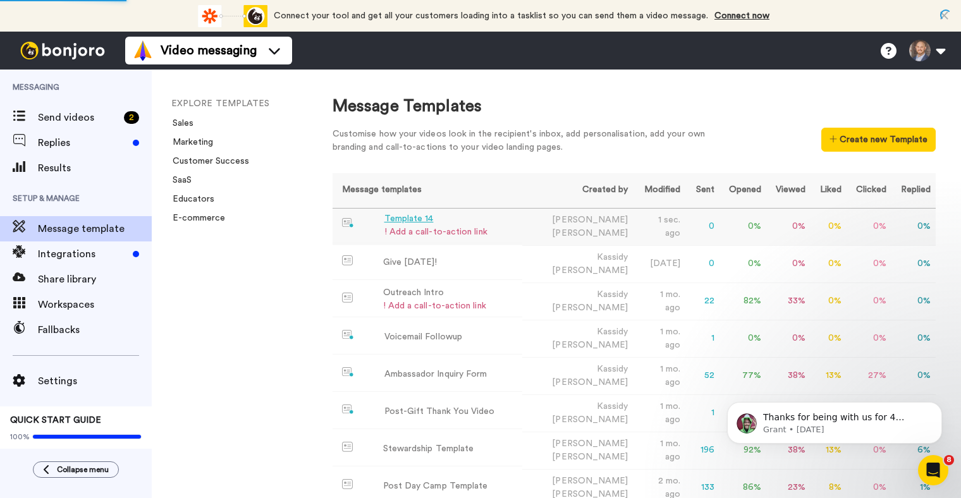
click at [426, 223] on div "Template 14" at bounding box center [436, 219] width 103 height 13
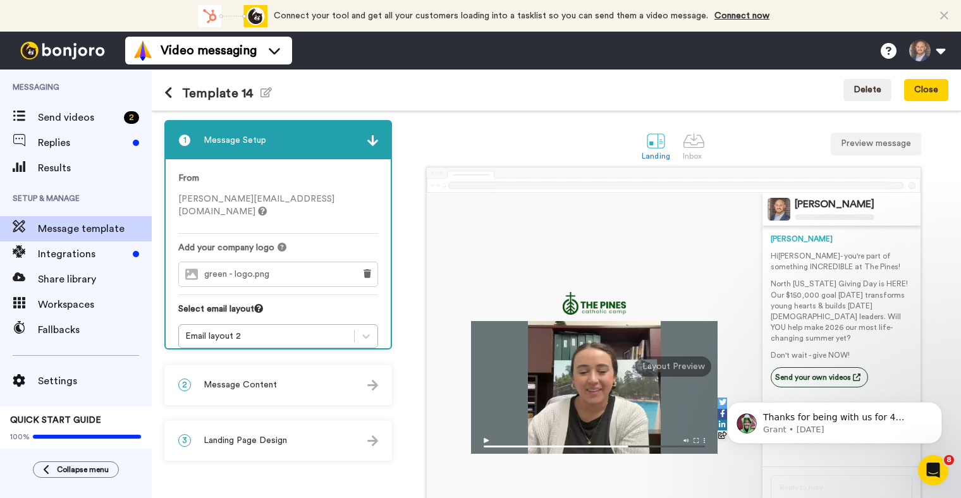
click at [250, 203] on span "[PERSON_NAME][EMAIL_ADDRESS][DOMAIN_NAME]" at bounding box center [256, 206] width 156 height 22
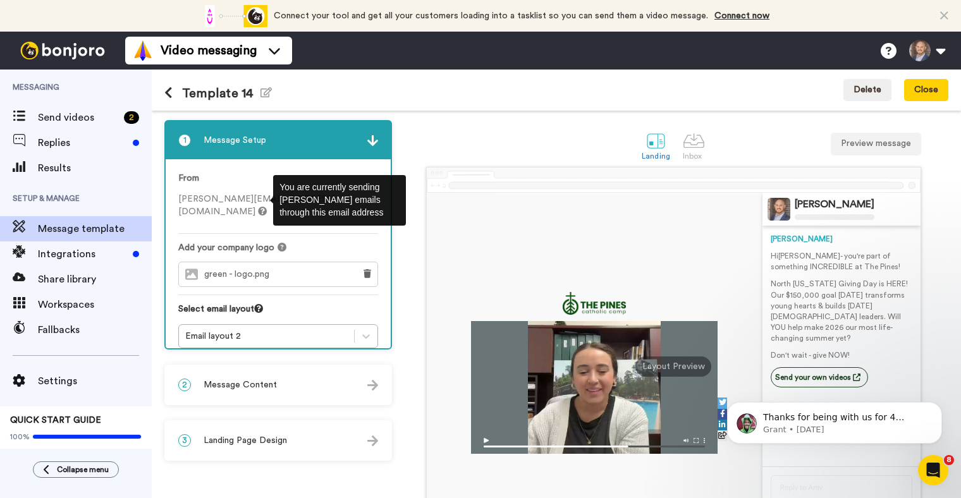
click at [264, 207] on icon at bounding box center [262, 211] width 9 height 9
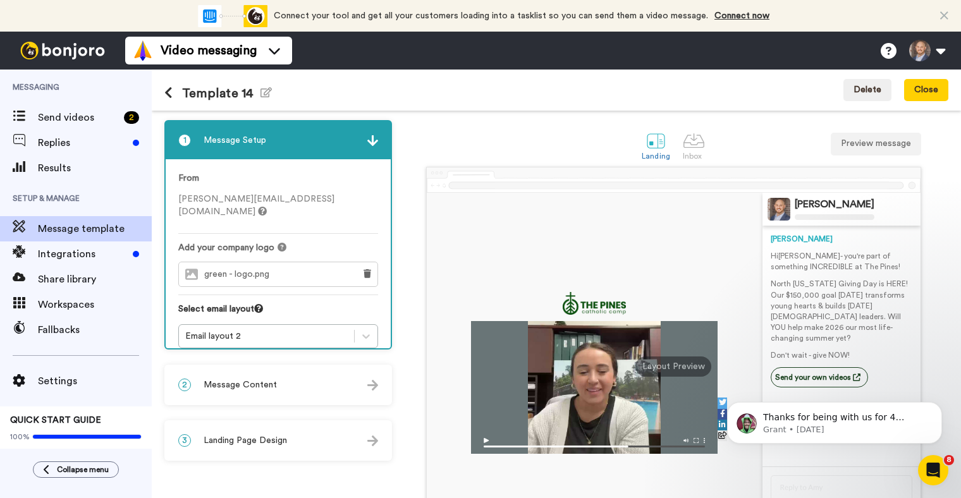
click at [262, 383] on span "Message Content" at bounding box center [240, 385] width 73 height 13
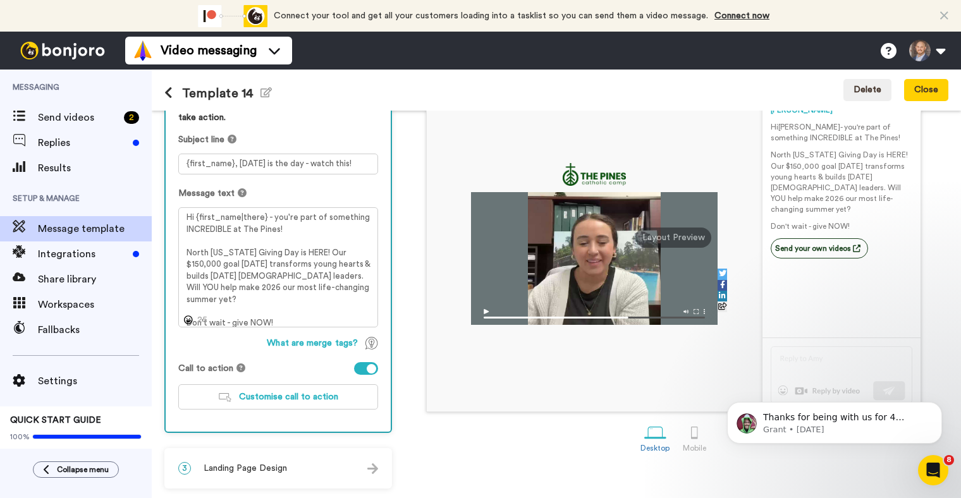
scroll to position [129, 0]
click at [228, 472] on span "Landing Page Design" at bounding box center [245, 468] width 83 height 13
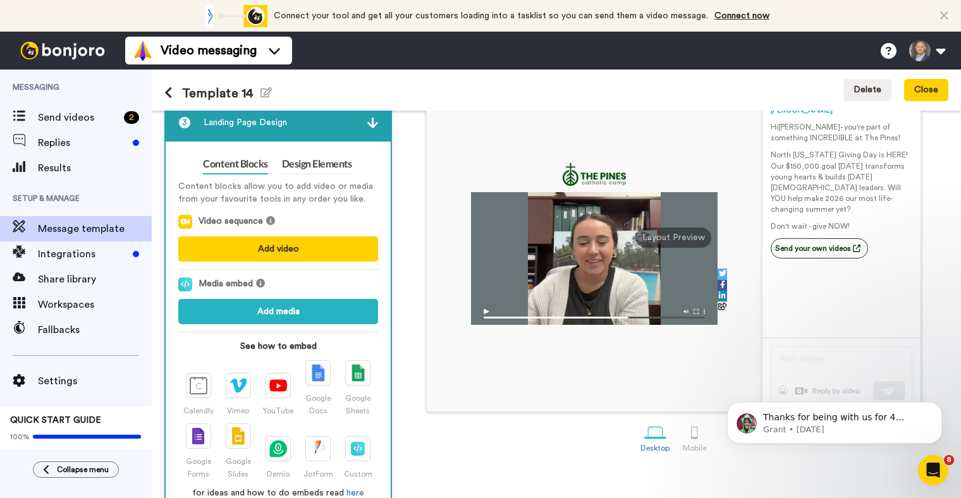
scroll to position [42, 0]
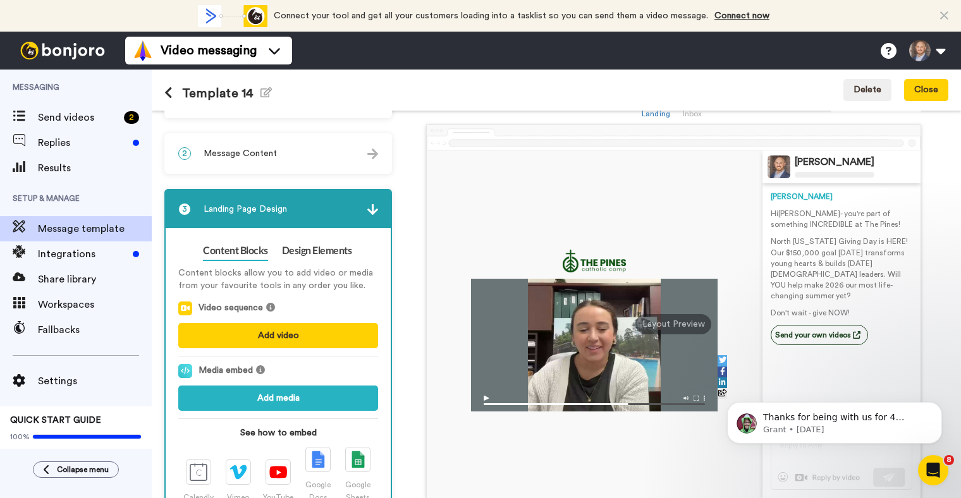
click at [331, 149] on div "2 Message Content" at bounding box center [278, 154] width 225 height 38
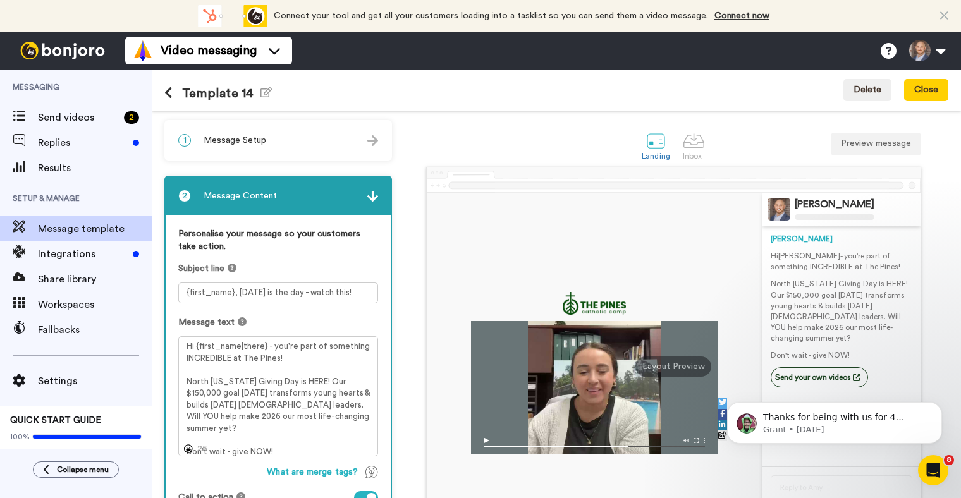
scroll to position [0, 0]
click at [265, 96] on icon "button" at bounding box center [266, 92] width 11 height 10
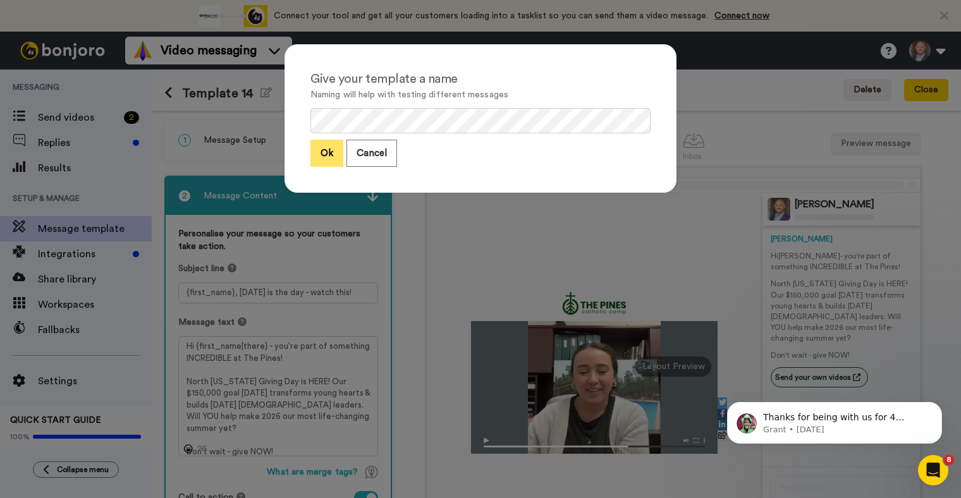
click at [330, 150] on button "Ok" at bounding box center [327, 153] width 33 height 27
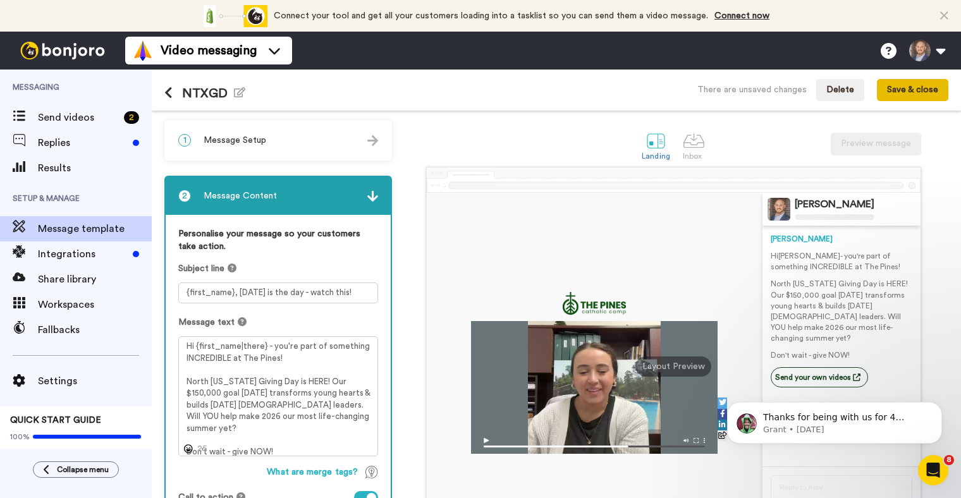
click at [894, 91] on button "Save & close" at bounding box center [912, 90] width 71 height 23
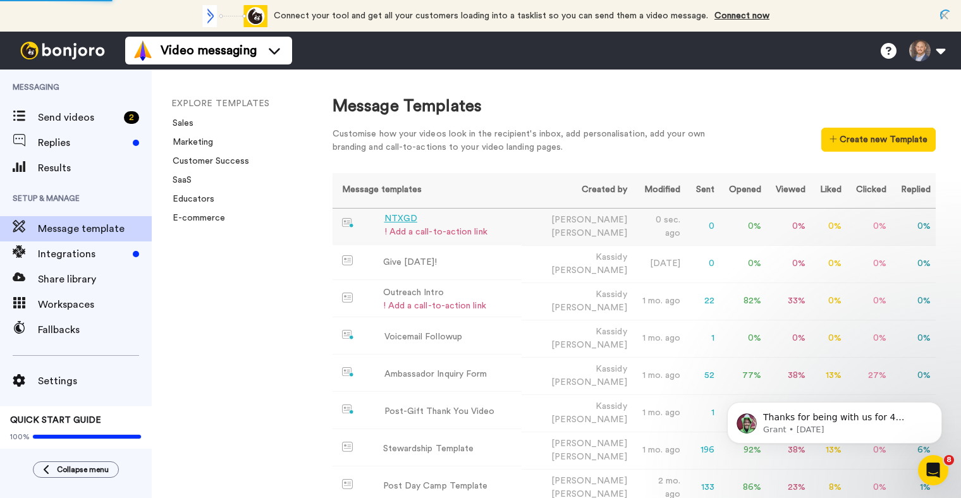
click at [398, 221] on div "NTXGD" at bounding box center [436, 219] width 103 height 13
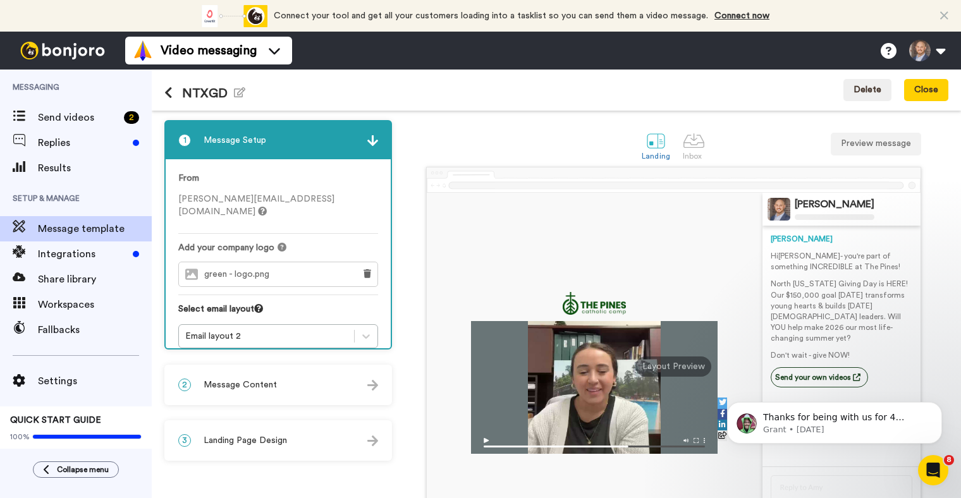
click at [262, 386] on span "Message Content" at bounding box center [240, 385] width 73 height 13
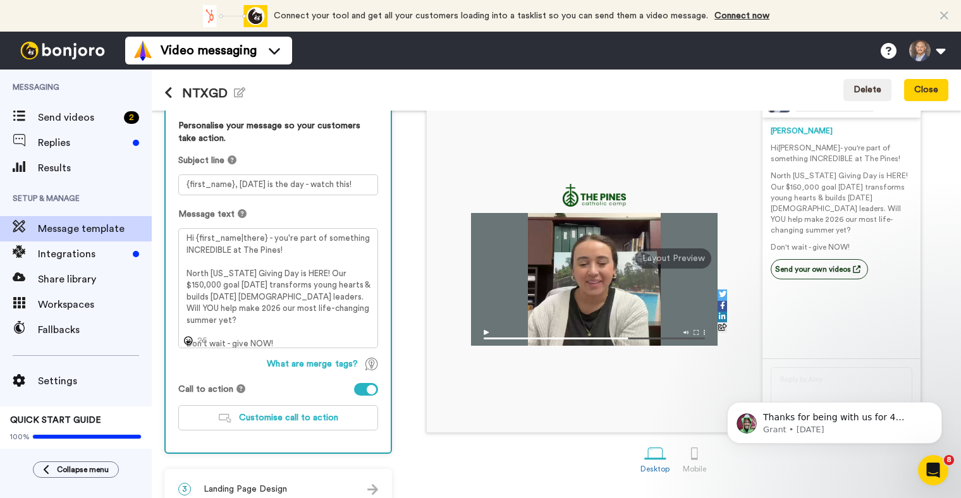
scroll to position [109, 0]
click at [268, 413] on span "Customise call to action" at bounding box center [288, 417] width 99 height 9
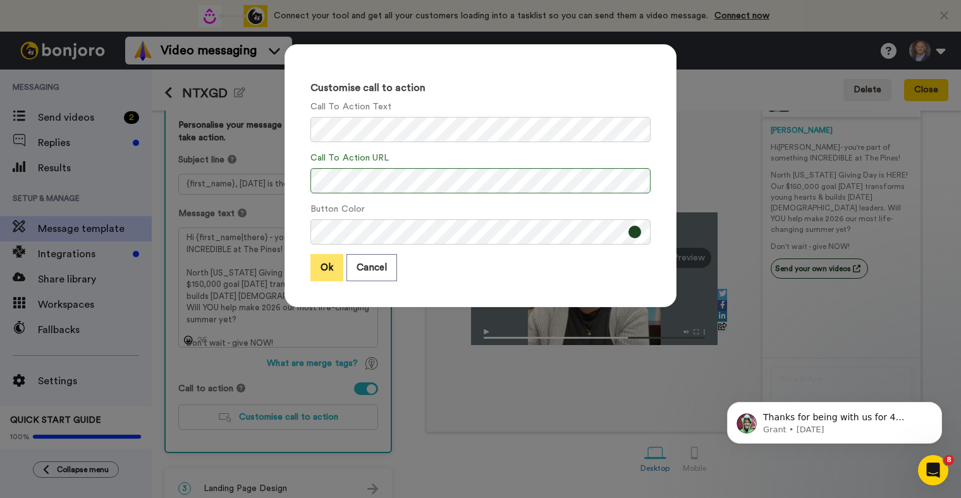
click at [320, 266] on button "Ok" at bounding box center [327, 267] width 33 height 27
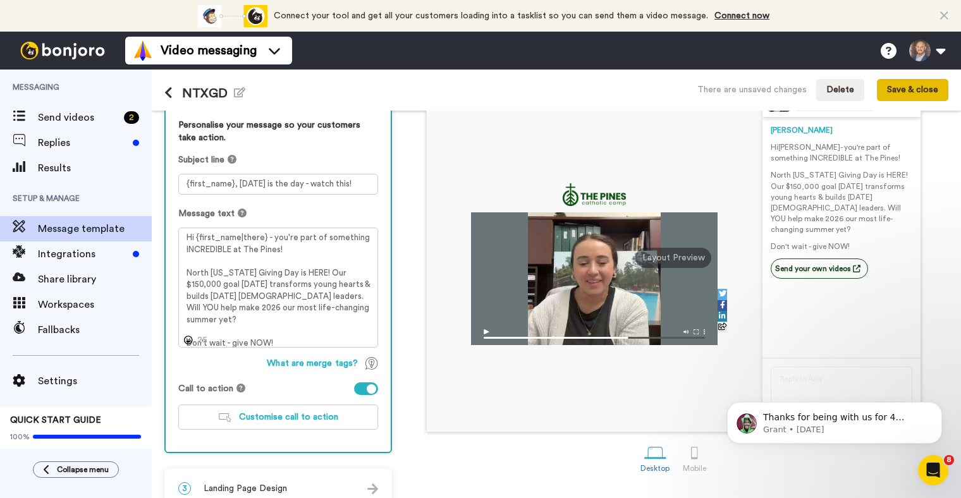
click at [899, 94] on button "Save & close" at bounding box center [912, 90] width 71 height 23
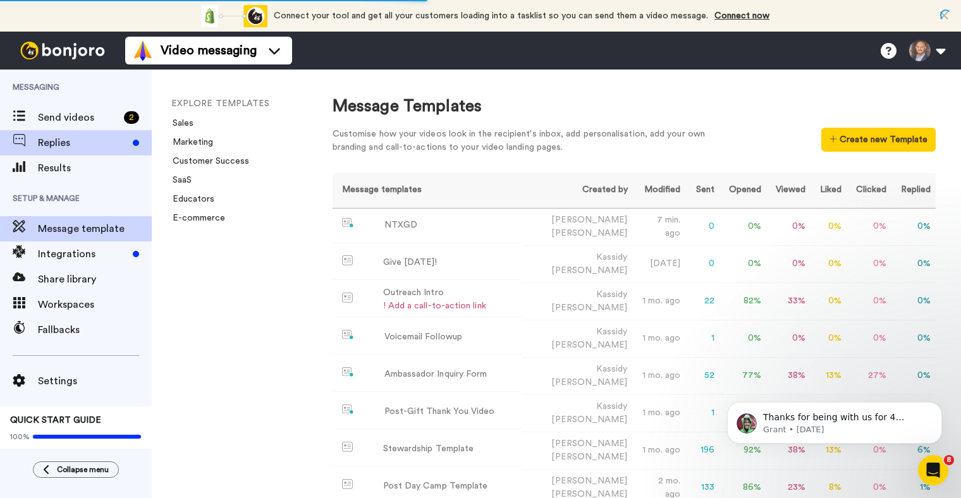
click at [73, 149] on span "Replies" at bounding box center [83, 142] width 90 height 15
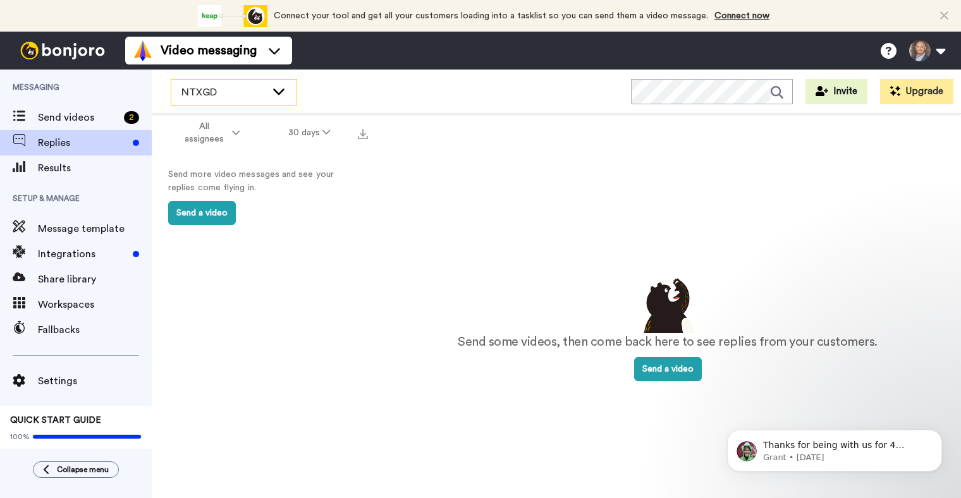
click at [224, 100] on div "NTXGD" at bounding box center [233, 92] width 125 height 25
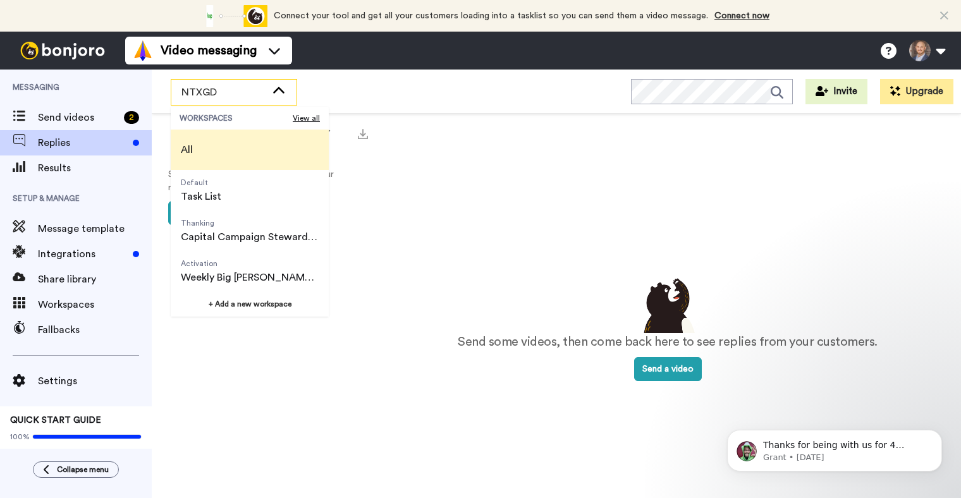
click at [214, 145] on li "All" at bounding box center [250, 150] width 158 height 40
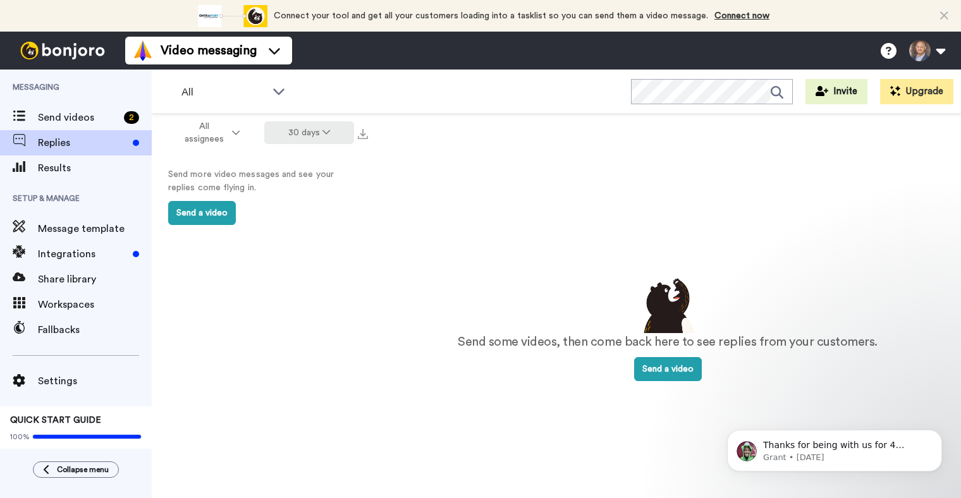
click at [311, 139] on button "30 days" at bounding box center [309, 132] width 90 height 23
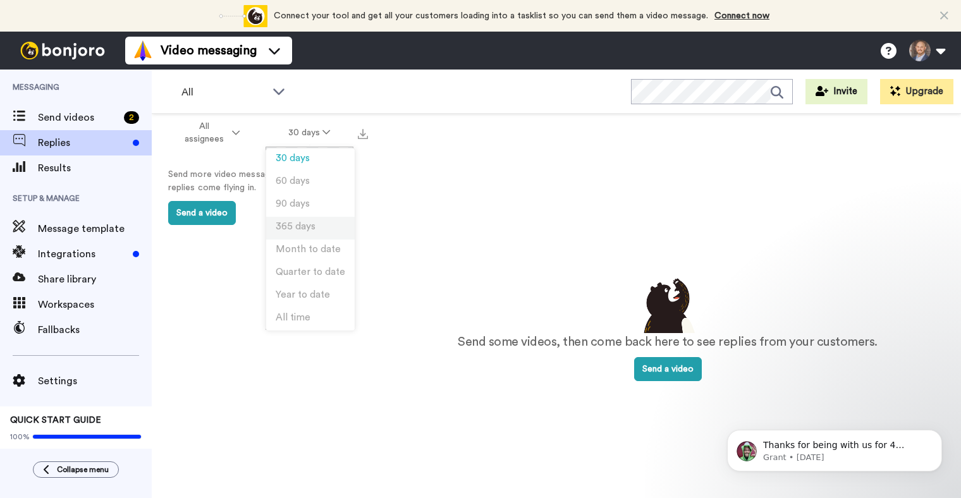
click at [310, 228] on span "365 days" at bounding box center [296, 226] width 40 height 9
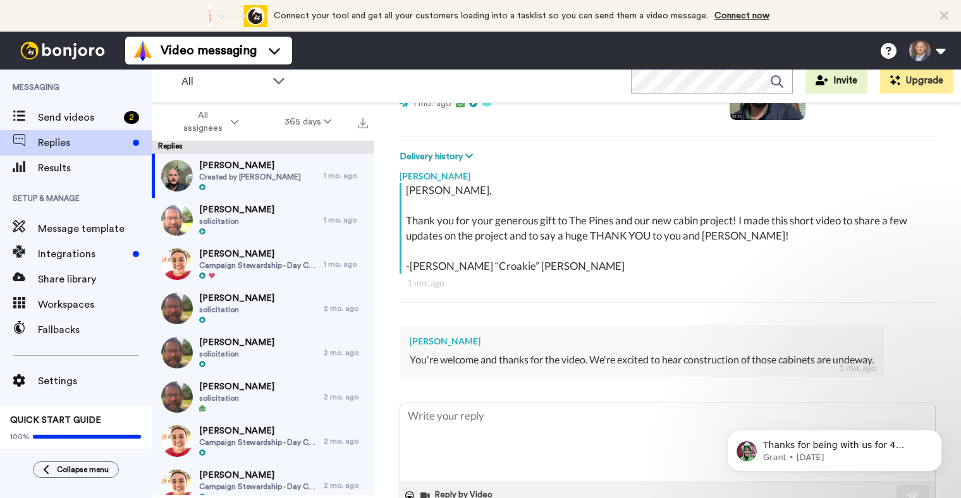
scroll to position [161, 0]
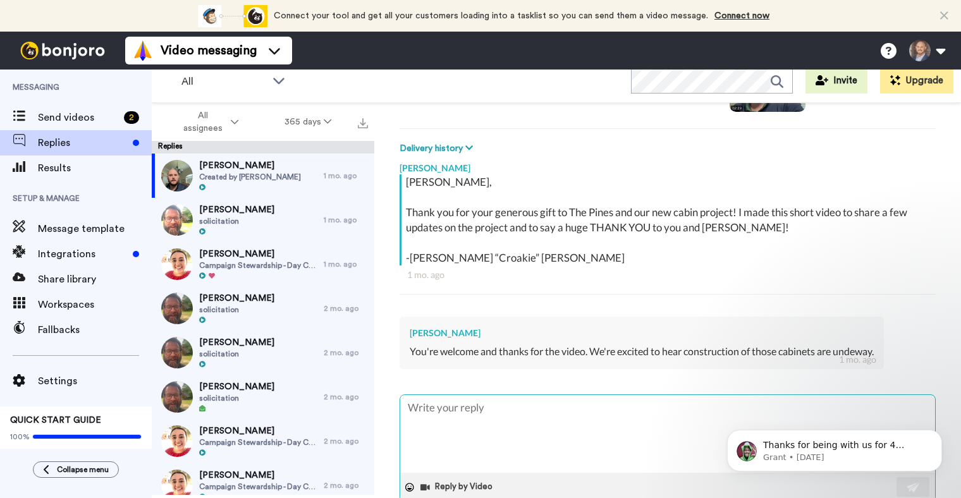
click at [502, 415] on textarea at bounding box center [667, 434] width 535 height 78
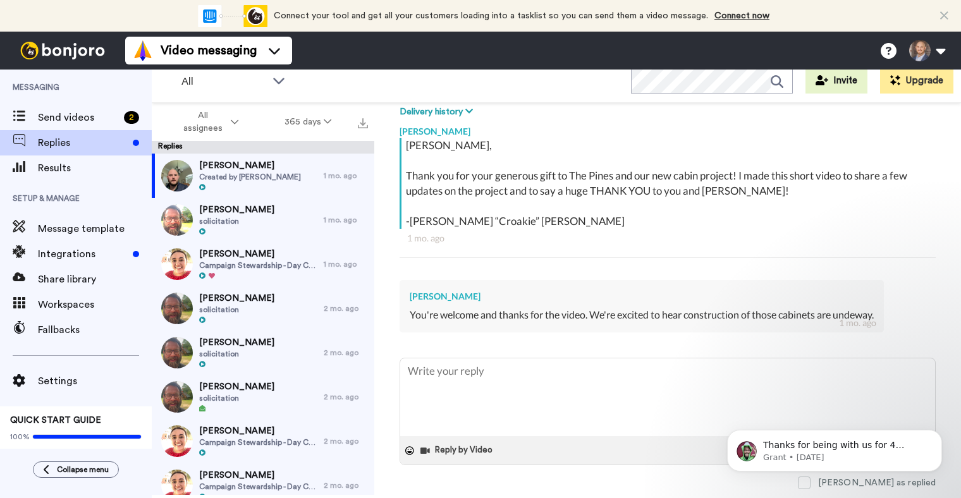
scroll to position [197, 0]
click at [940, 435] on icon "Dismiss notification" at bounding box center [938, 433] width 7 height 7
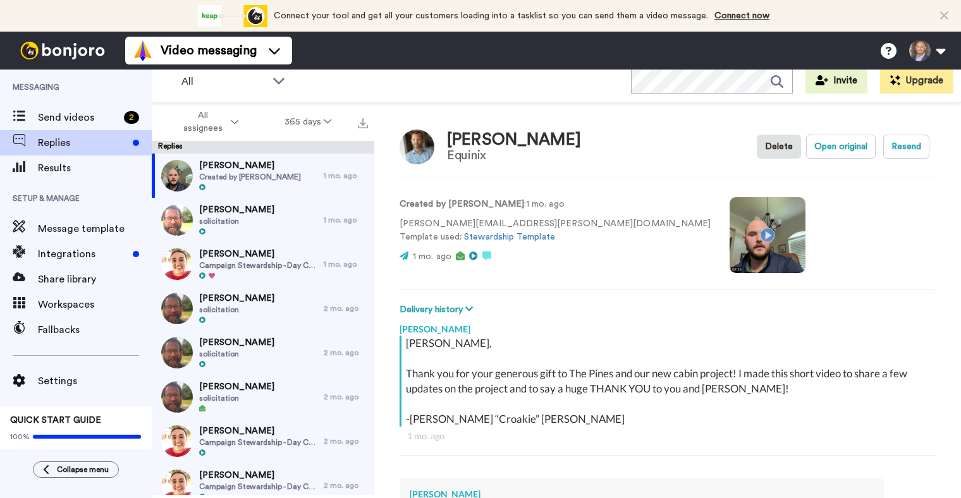
scroll to position [0, 0]
type textarea "x"
